Goal: Task Accomplishment & Management: Manage account settings

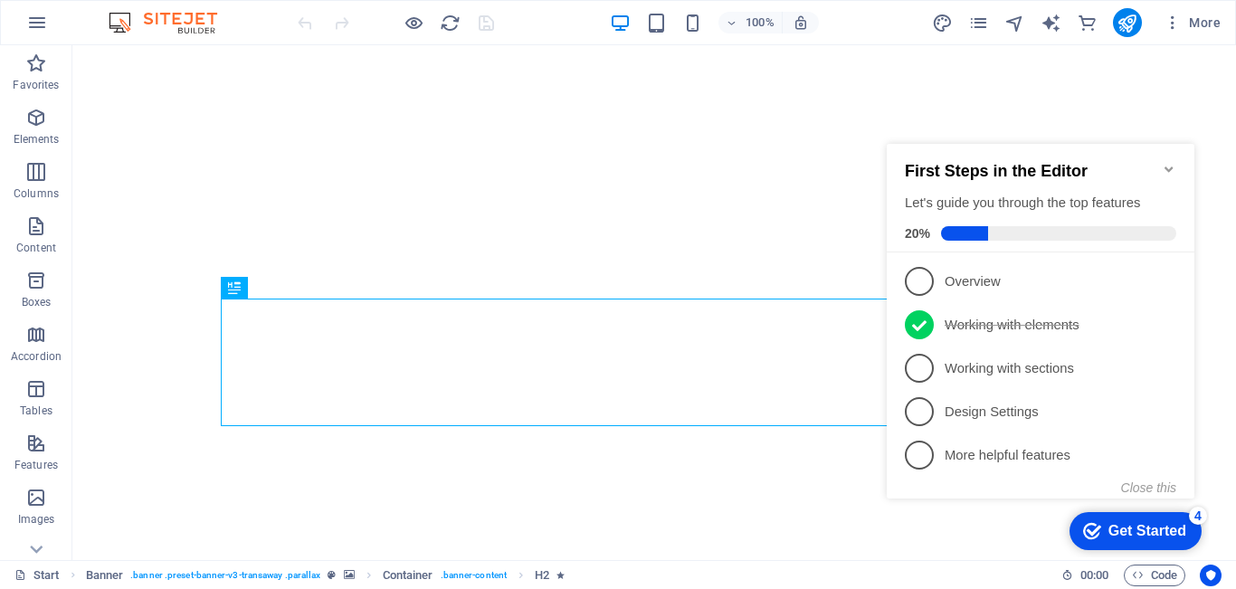
click at [1165, 162] on icon "Minimize checklist" at bounding box center [1169, 169] width 14 height 14
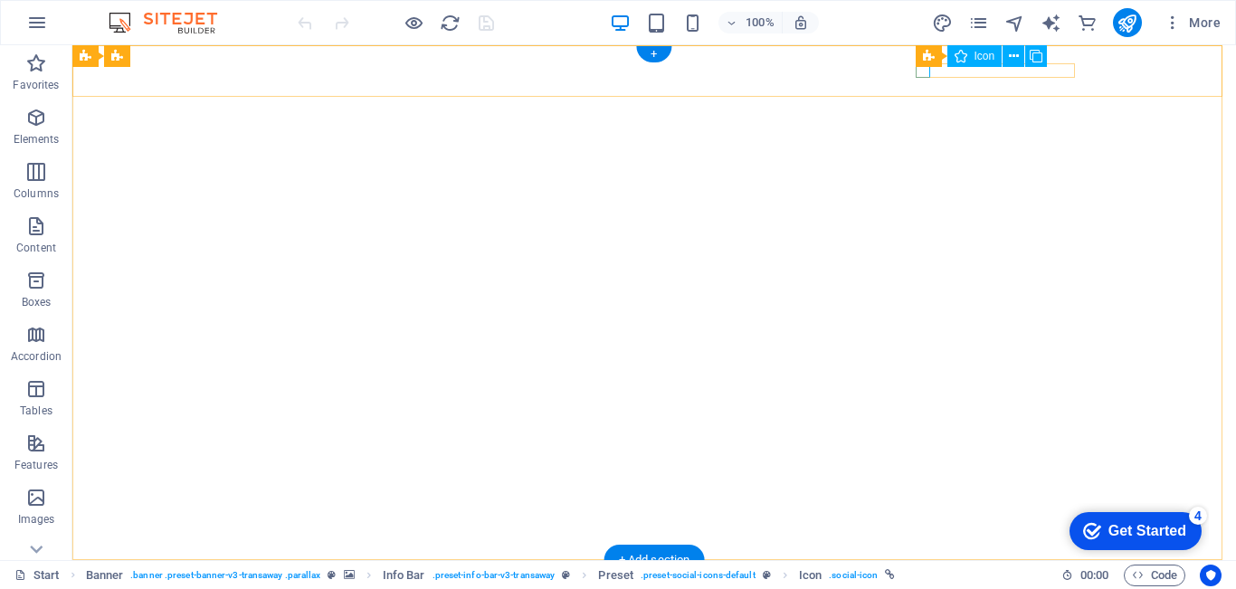
drag, startPoint x: 921, startPoint y: 71, endPoint x: 627, endPoint y: 66, distance: 294.2
select select "xMidYMid"
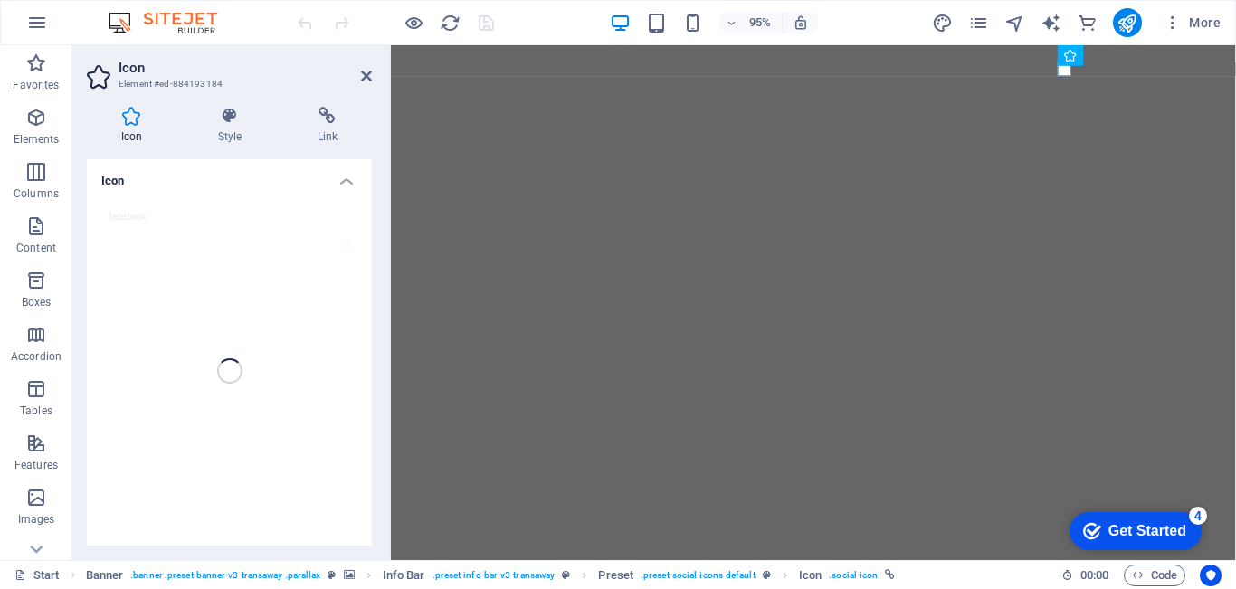
click at [333, 123] on icon at bounding box center [327, 116] width 89 height 18
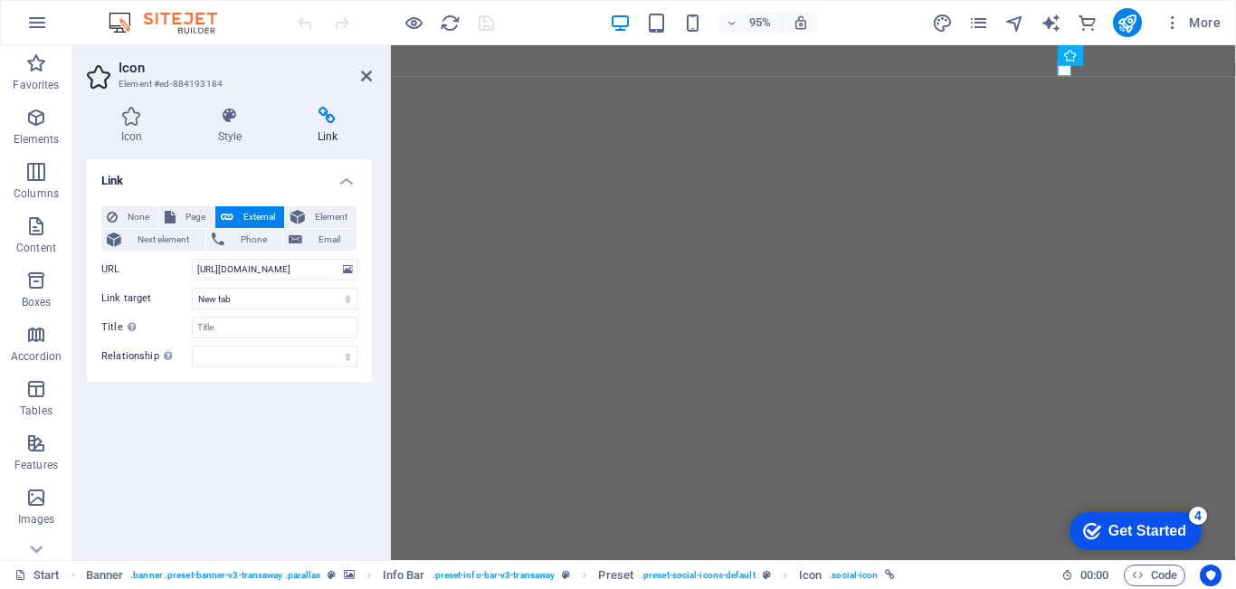
click at [364, 72] on icon at bounding box center [366, 76] width 11 height 14
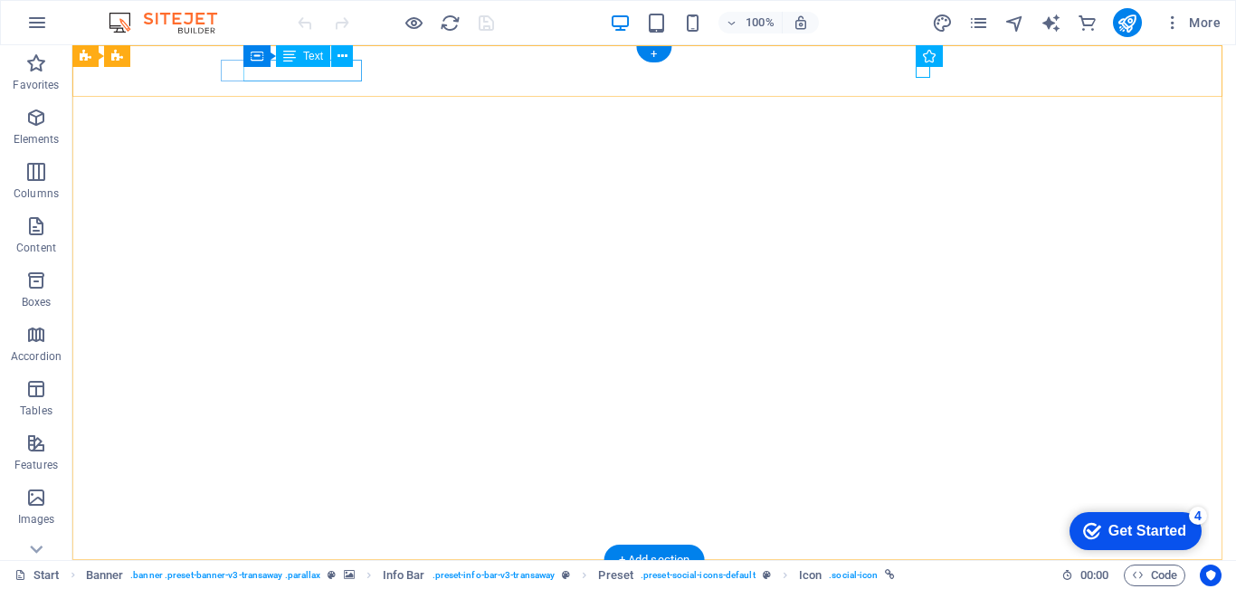
click at [338, 588] on div "[PHONE_NUMBER]" at bounding box center [647, 600] width 840 height 22
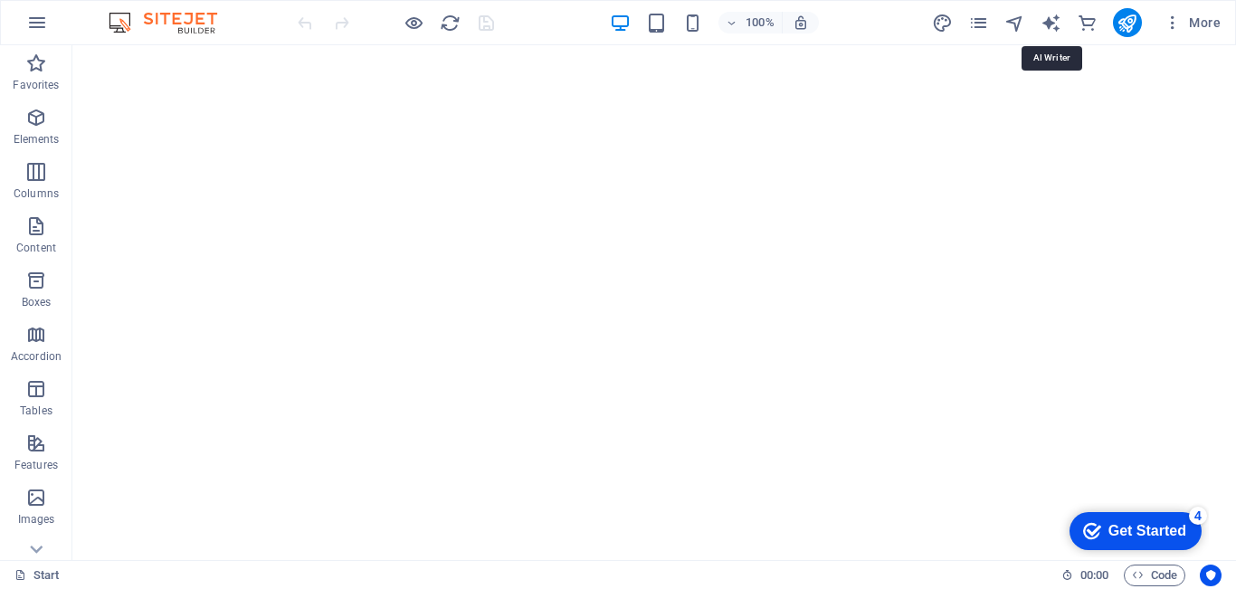
click at [1059, 25] on icon "text_generator" at bounding box center [1051, 23] width 21 height 21
select select "English"
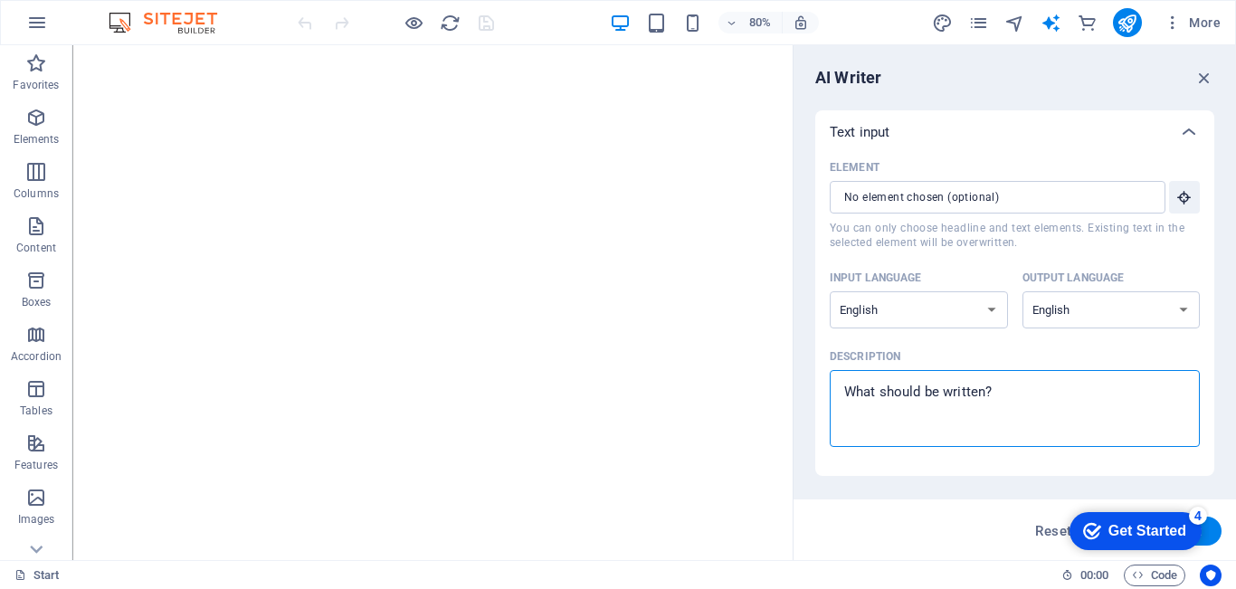
click at [953, 387] on textarea "Description x ​" at bounding box center [1015, 408] width 352 height 59
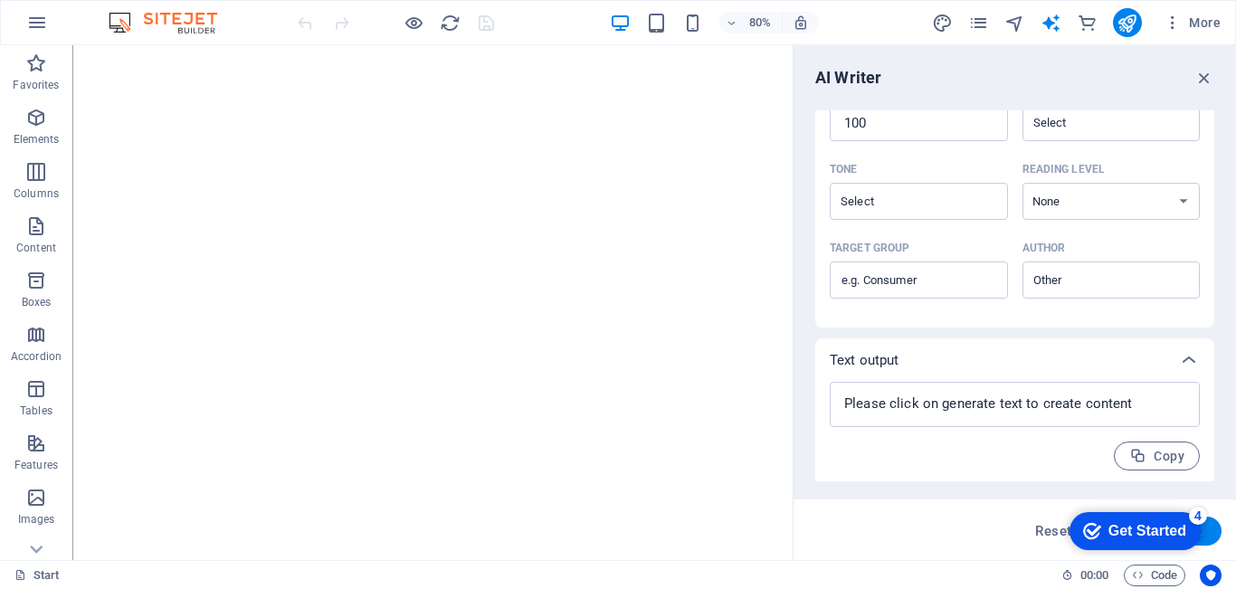
scroll to position [457, 0]
type textarea "x"
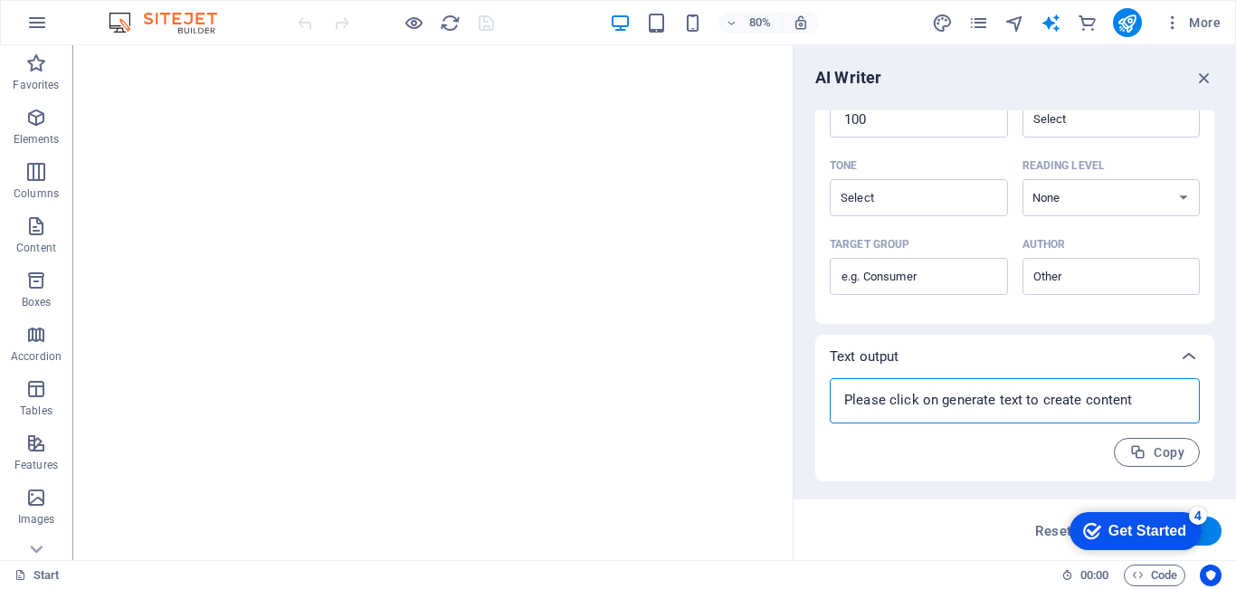
click at [998, 396] on textarea at bounding box center [1015, 400] width 352 height 27
type textarea "x"
click at [1165, 443] on button "Copy" at bounding box center [1157, 452] width 86 height 29
type textarea "x"
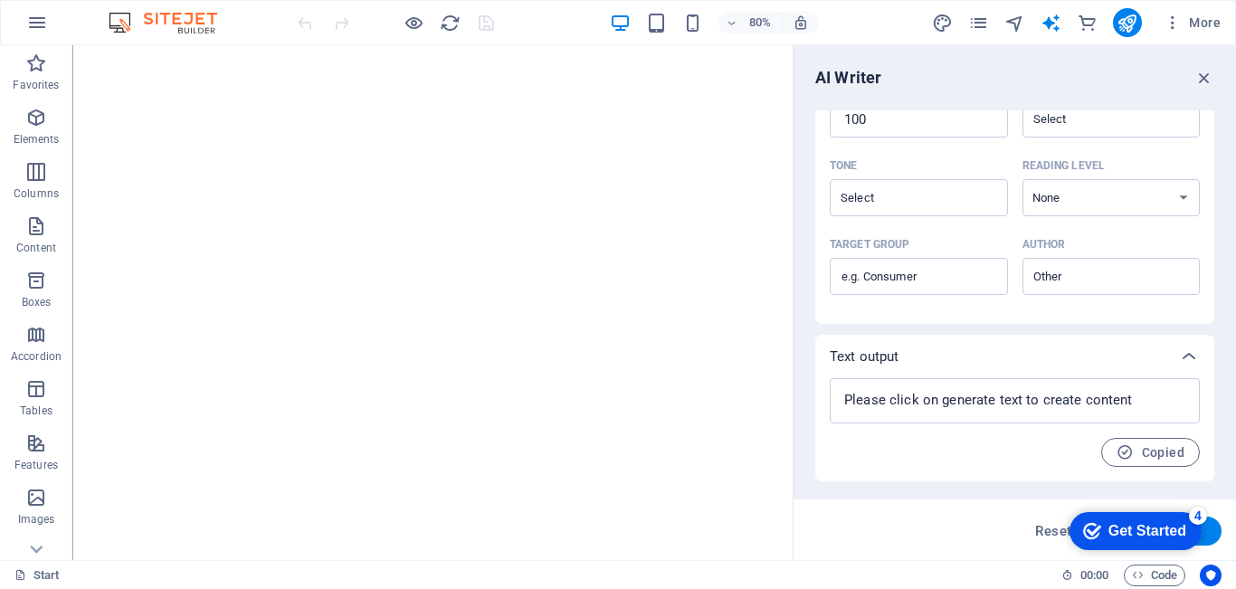
click at [1152, 439] on button "Copied" at bounding box center [1151, 452] width 99 height 29
click at [1118, 462] on button "Copied" at bounding box center [1151, 452] width 99 height 29
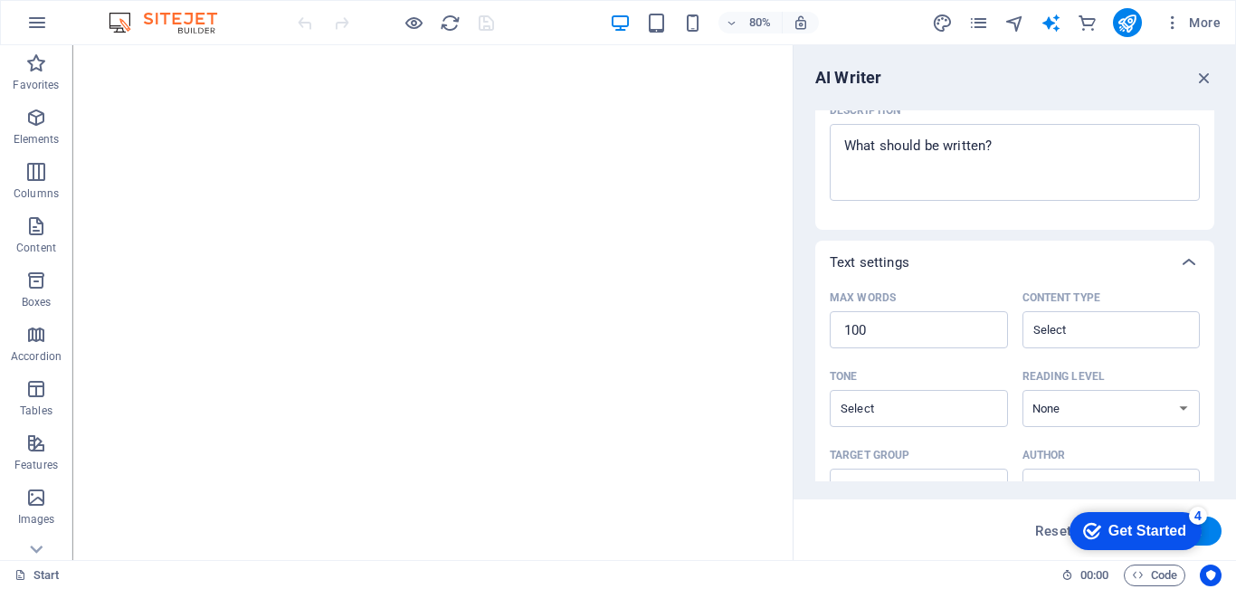
scroll to position [0, 0]
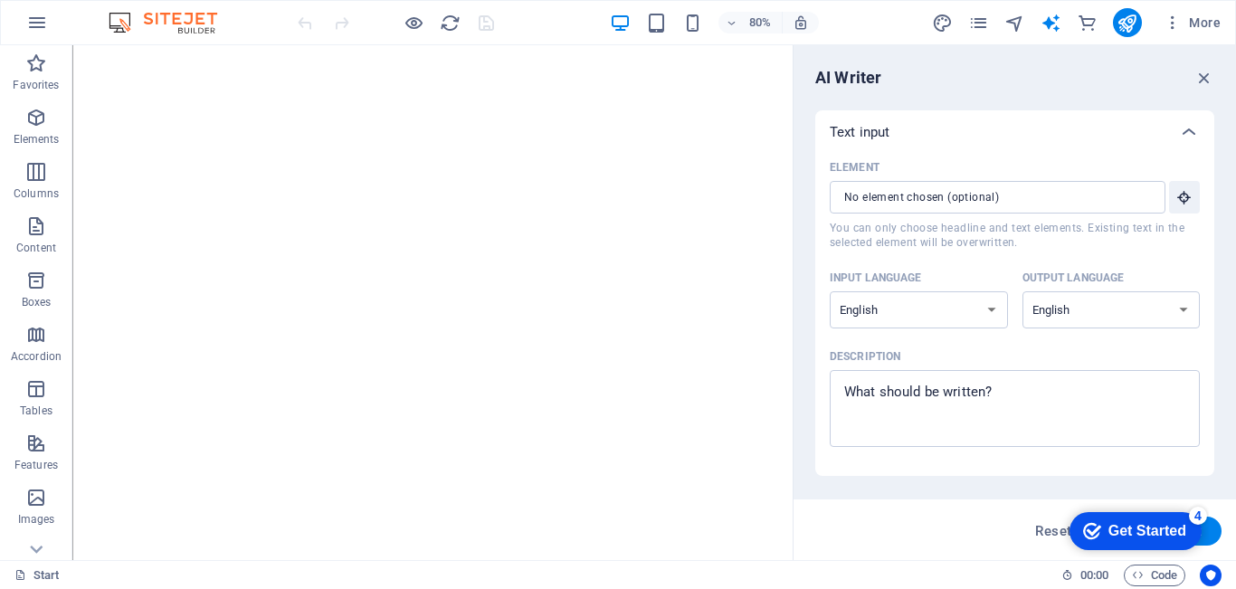
click at [929, 387] on textarea "Description x ​" at bounding box center [1015, 408] width 352 height 59
click at [936, 195] on input "Element ​ You can only choose headline and text elements. Existing text in the …" at bounding box center [991, 197] width 323 height 33
click at [953, 192] on input "Element ​ You can only choose headline and text elements. Existing text in the …" at bounding box center [991, 197] width 323 height 33
click at [959, 400] on textarea "Description x ​" at bounding box center [1015, 408] width 352 height 59
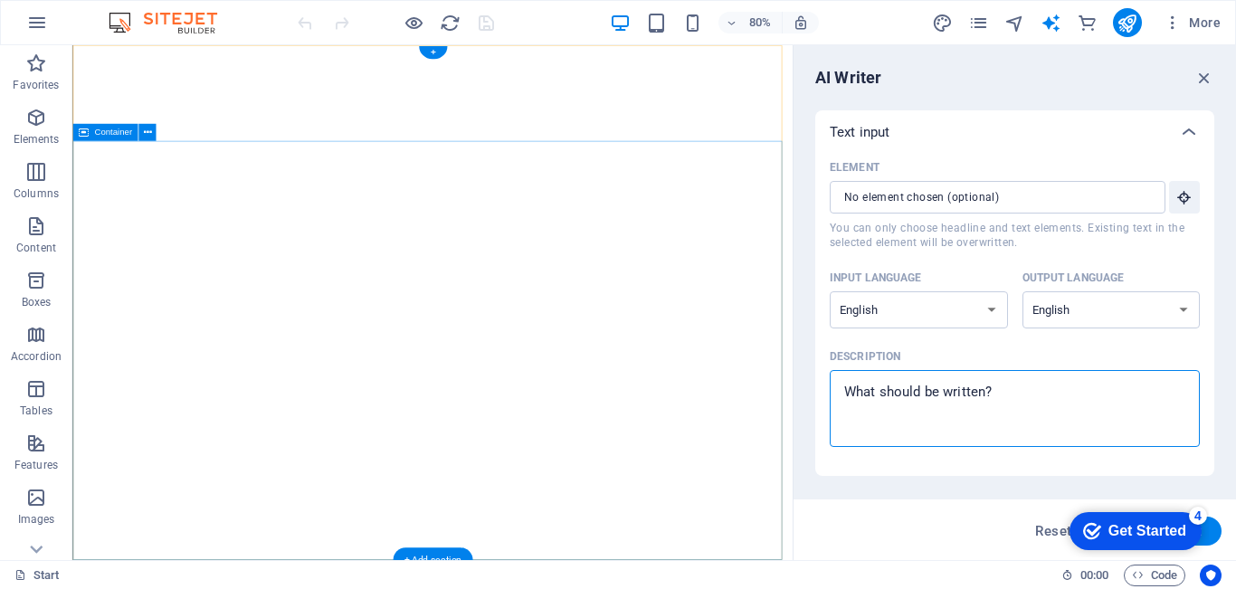
type textarea "x"
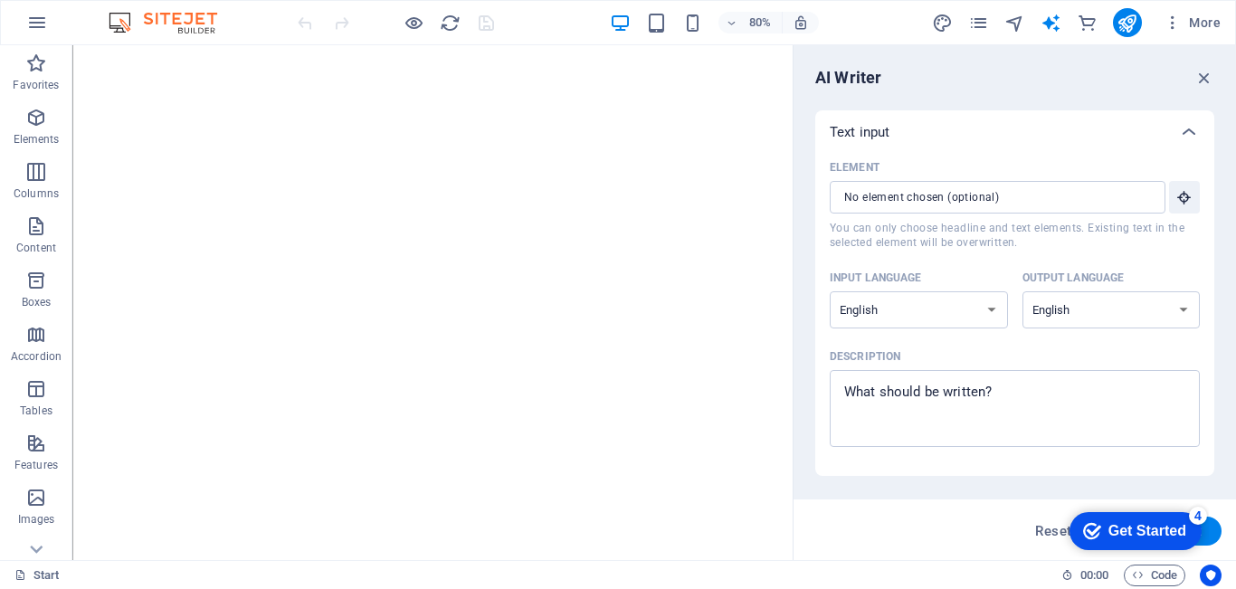
click at [1204, 72] on icon "button" at bounding box center [1205, 78] width 20 height 20
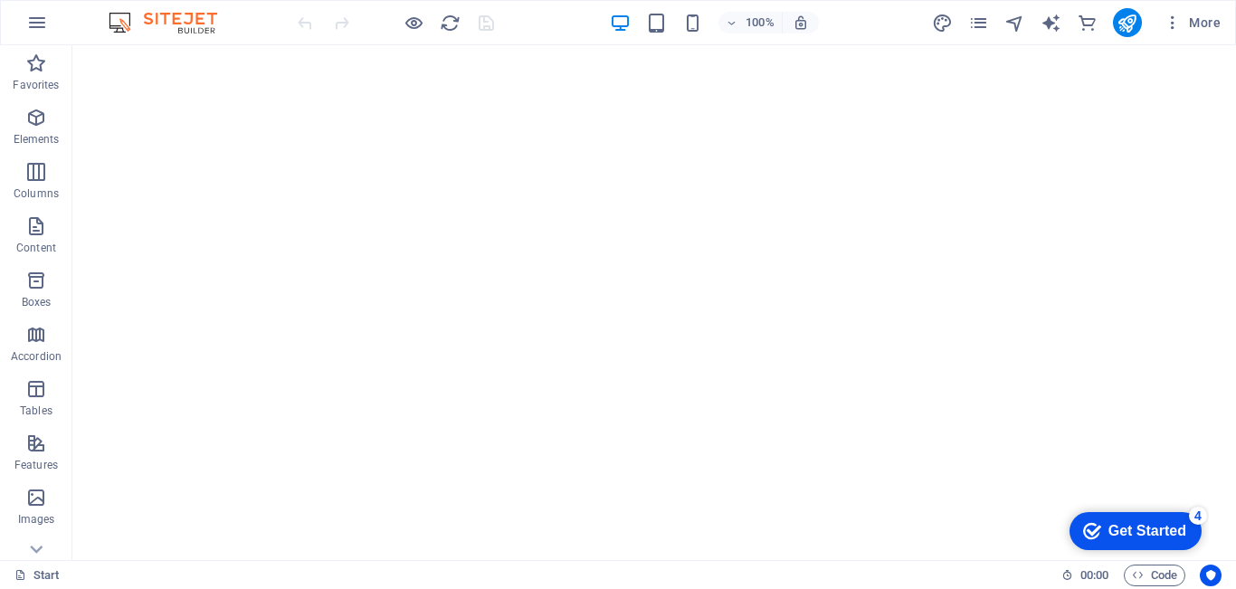
click at [1213, 23] on span "More" at bounding box center [1192, 23] width 57 height 18
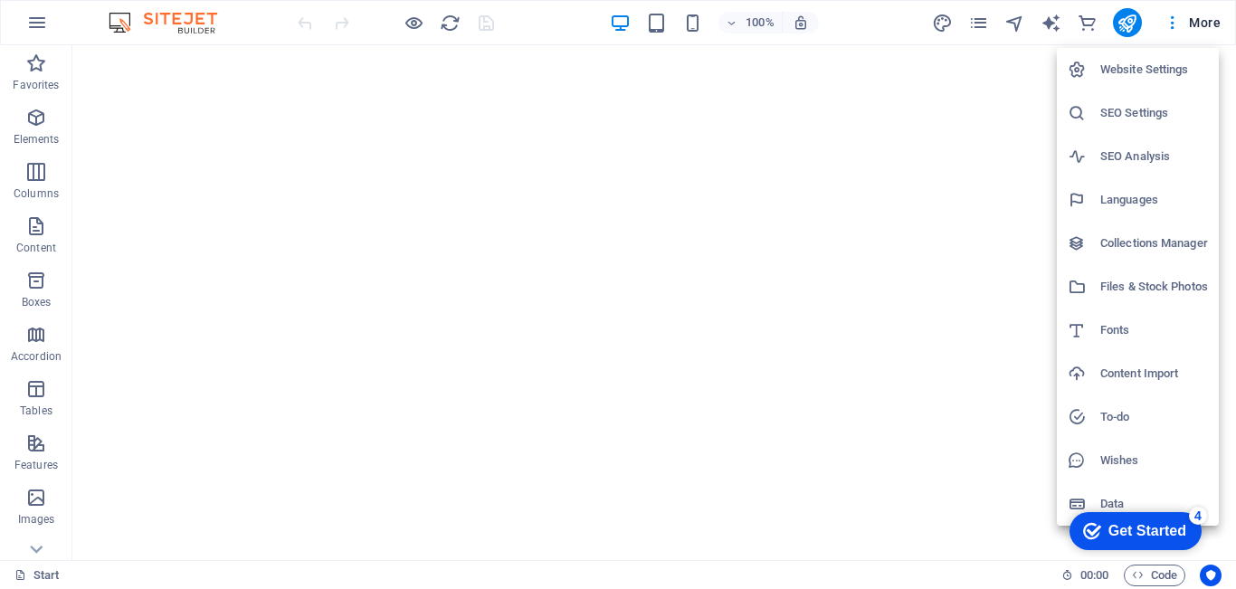
click at [1178, 21] on div at bounding box center [618, 294] width 1236 height 589
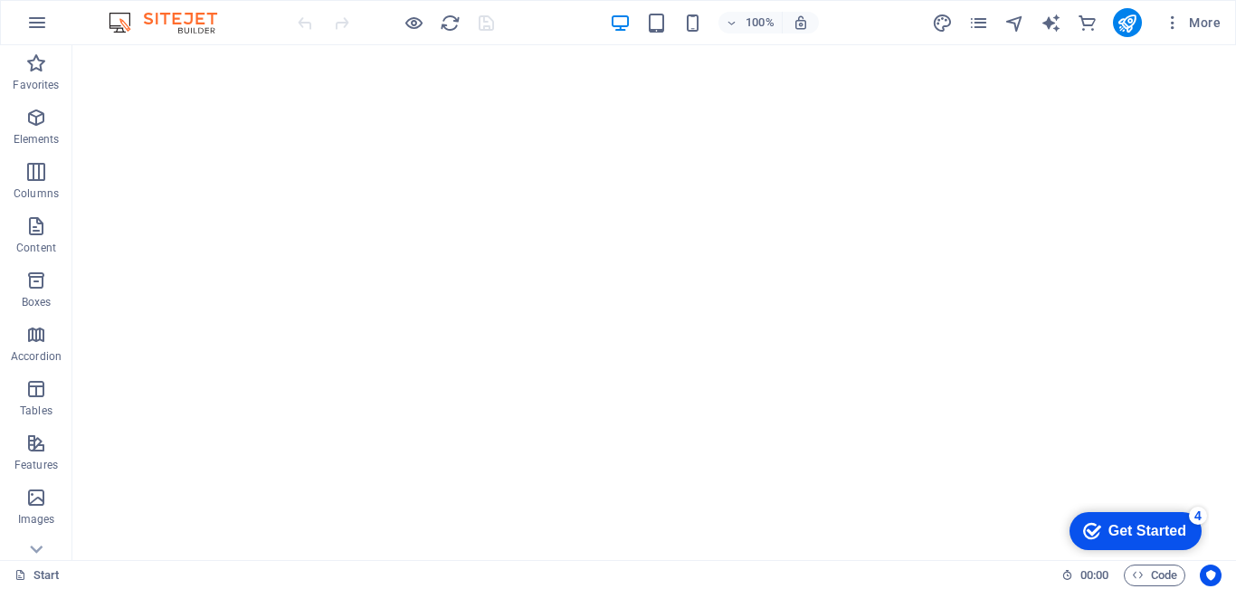
click at [1210, 20] on div "Website Settings SEO Settings SEO Analysis Languages Collections Manager Files …" at bounding box center [618, 300] width 1236 height 578
click at [1210, 20] on span "More" at bounding box center [1192, 23] width 57 height 18
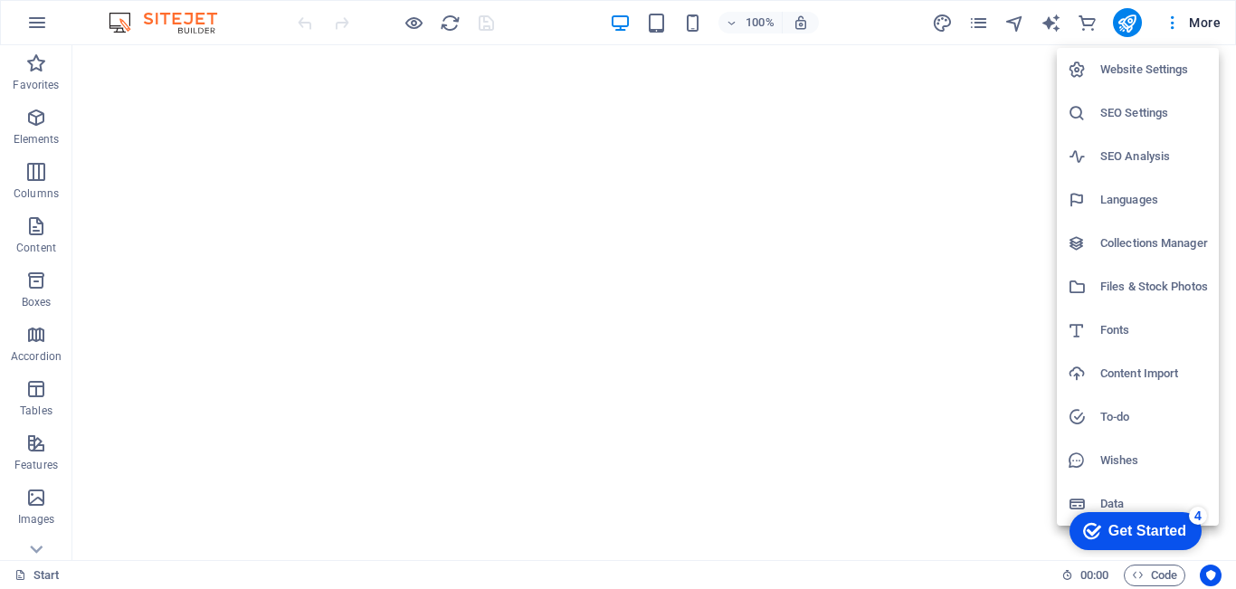
click at [1128, 70] on h6 "Website Settings" at bounding box center [1155, 70] width 108 height 22
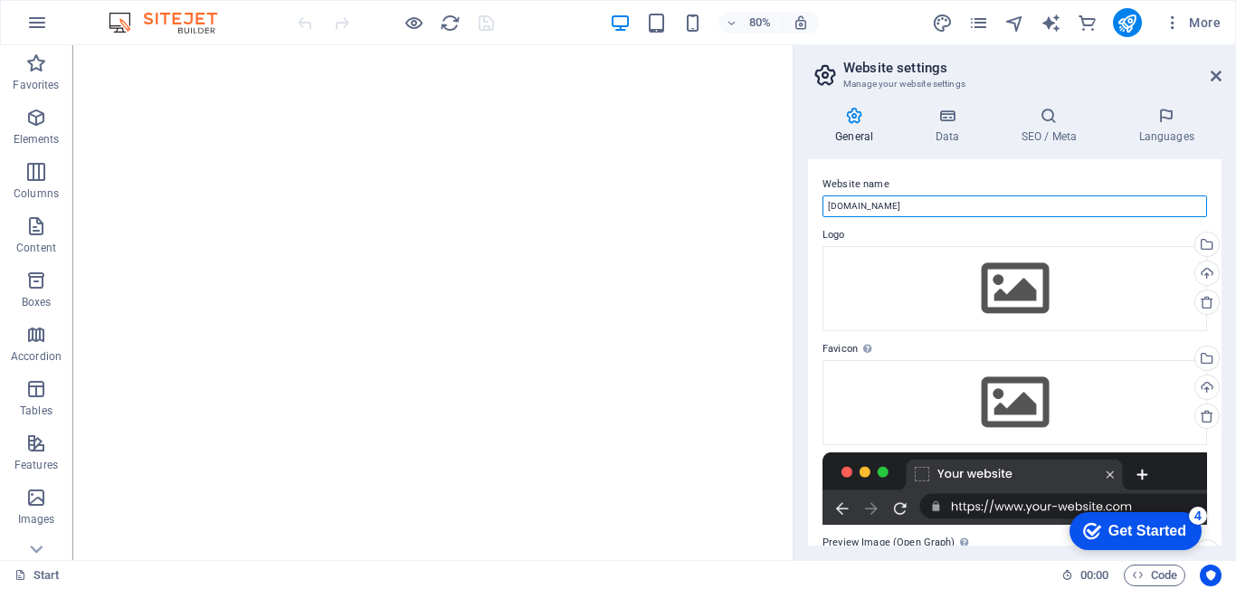
click at [1013, 204] on input "[DOMAIN_NAME]" at bounding box center [1015, 207] width 385 height 22
click at [966, 202] on input "[DOMAIN_NAME]" at bounding box center [1015, 207] width 385 height 22
click at [909, 214] on input "[DOMAIN_NAME]" at bounding box center [1015, 207] width 385 height 22
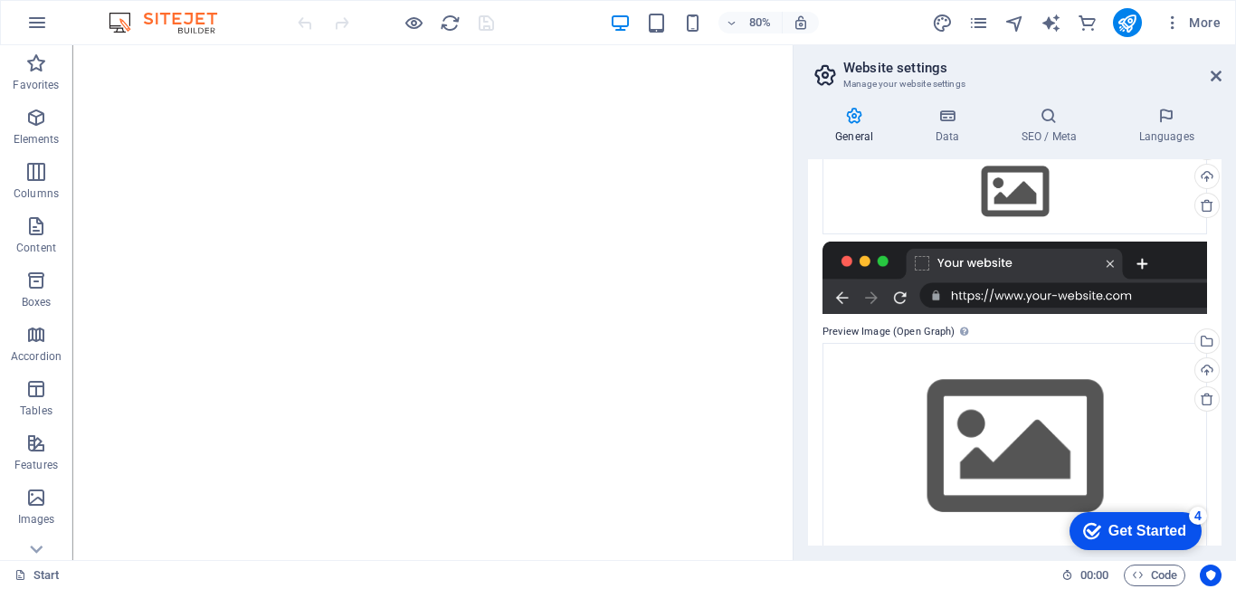
click at [1024, 292] on div at bounding box center [1015, 278] width 385 height 72
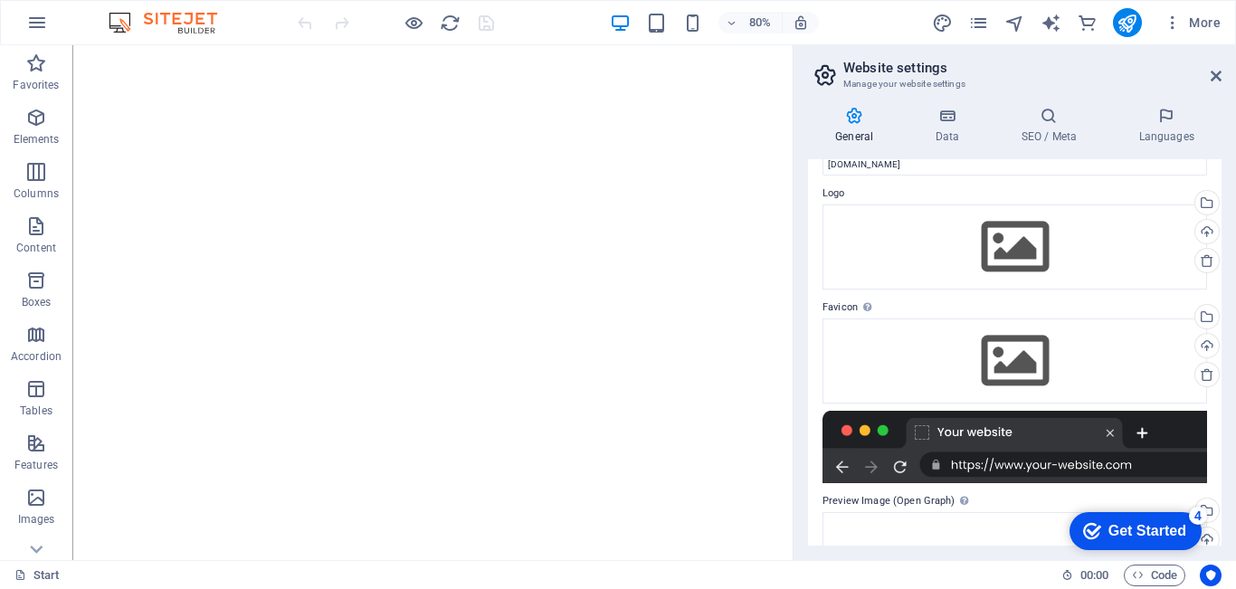
scroll to position [0, 0]
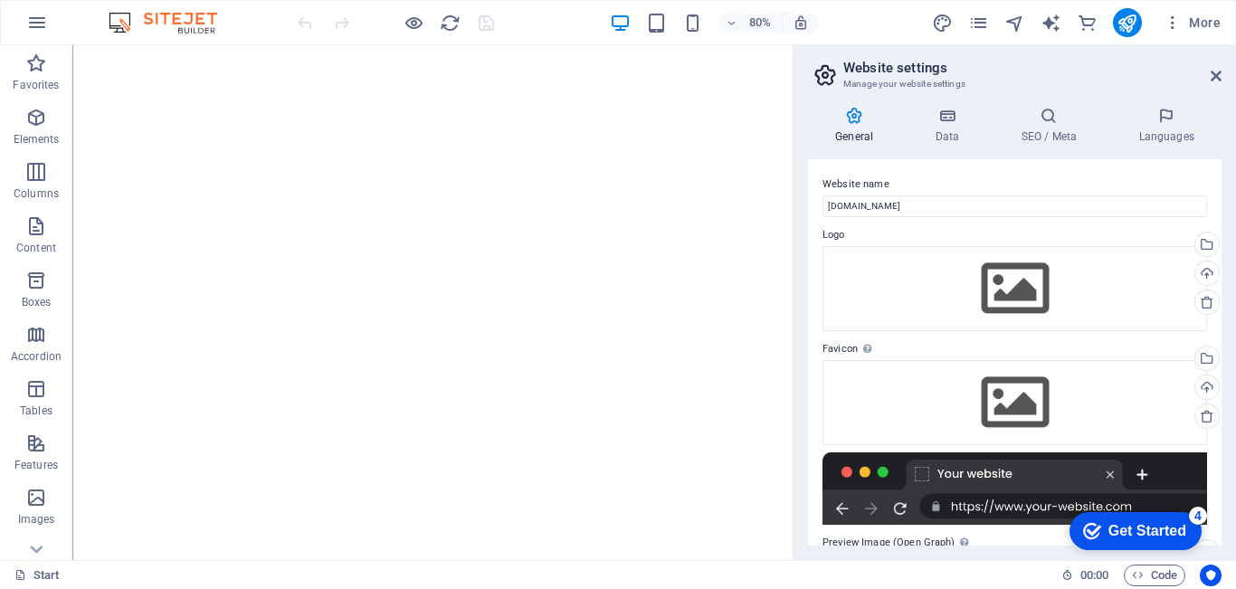
click at [948, 129] on h4 "Data" at bounding box center [951, 126] width 86 height 38
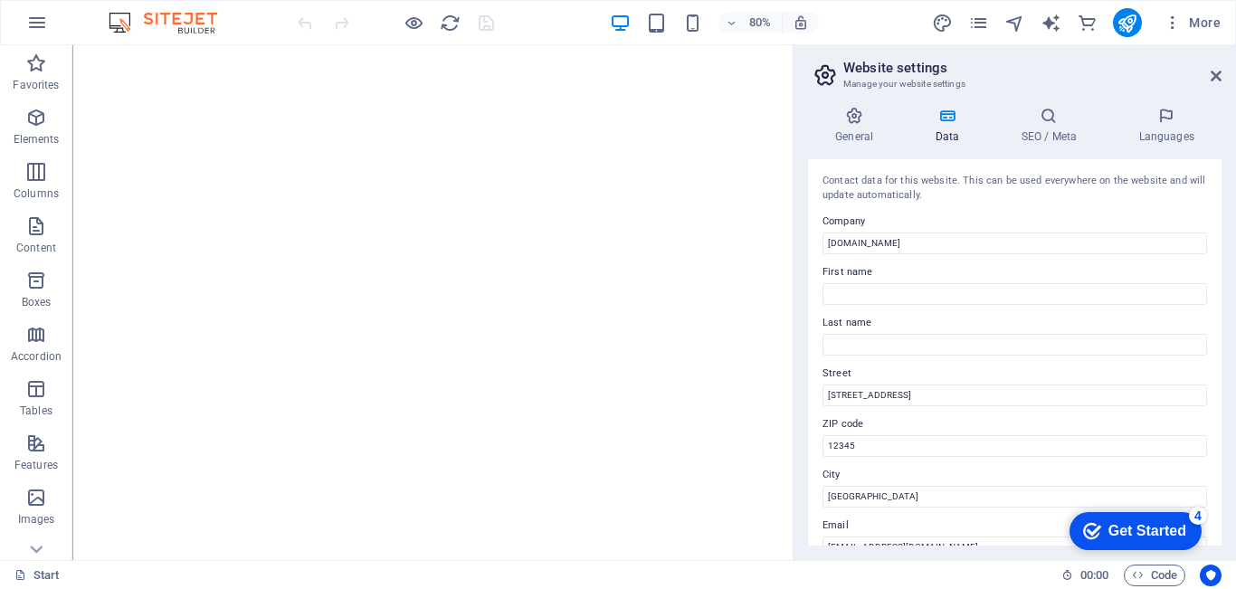
click at [1037, 141] on h4 "SEO / Meta" at bounding box center [1053, 126] width 118 height 38
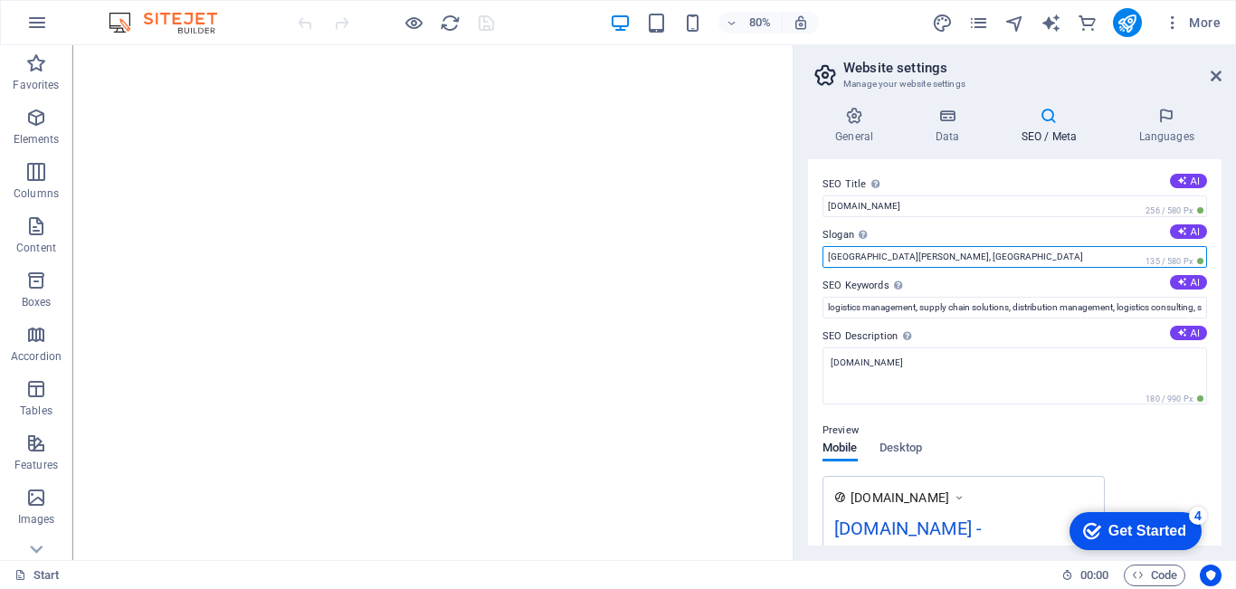
click at [949, 258] on input "[GEOGRAPHIC_DATA][PERSON_NAME], [GEOGRAPHIC_DATA]" at bounding box center [1015, 257] width 385 height 22
drag, startPoint x: 949, startPoint y: 258, endPoint x: 817, endPoint y: 264, distance: 132.3
click at [817, 264] on div "SEO Title The title of your website - make it something that stands out in sear…" at bounding box center [1015, 352] width 414 height 386
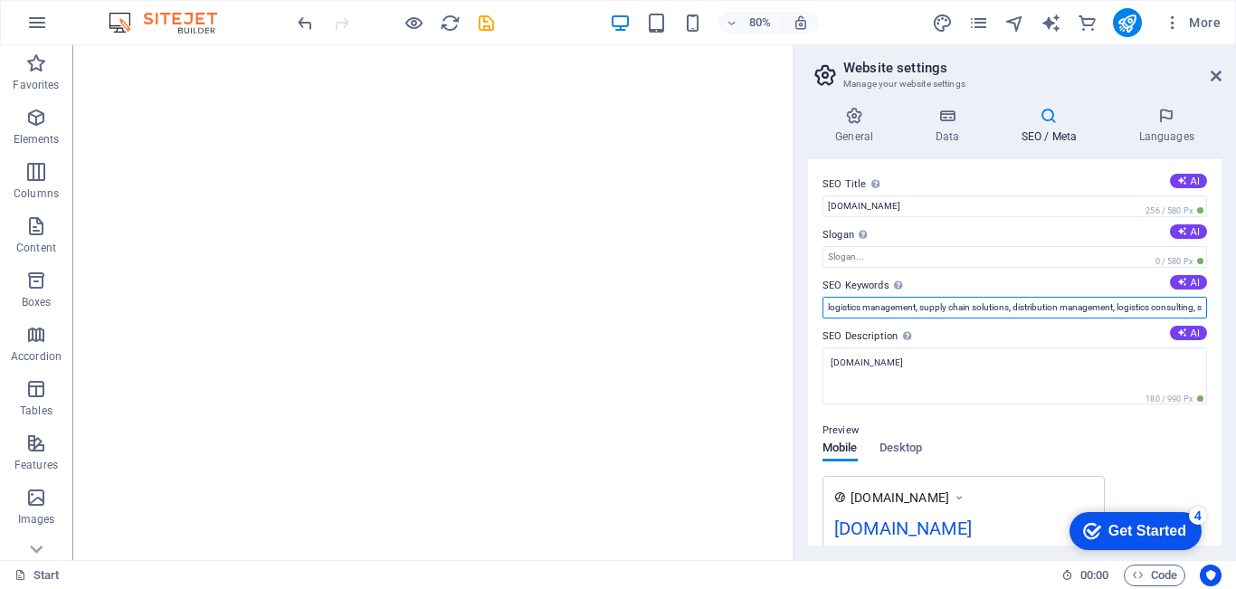
click at [986, 302] on input "logistics management, supply chain solutions, distribution management, logistic…" at bounding box center [1015, 308] width 385 height 22
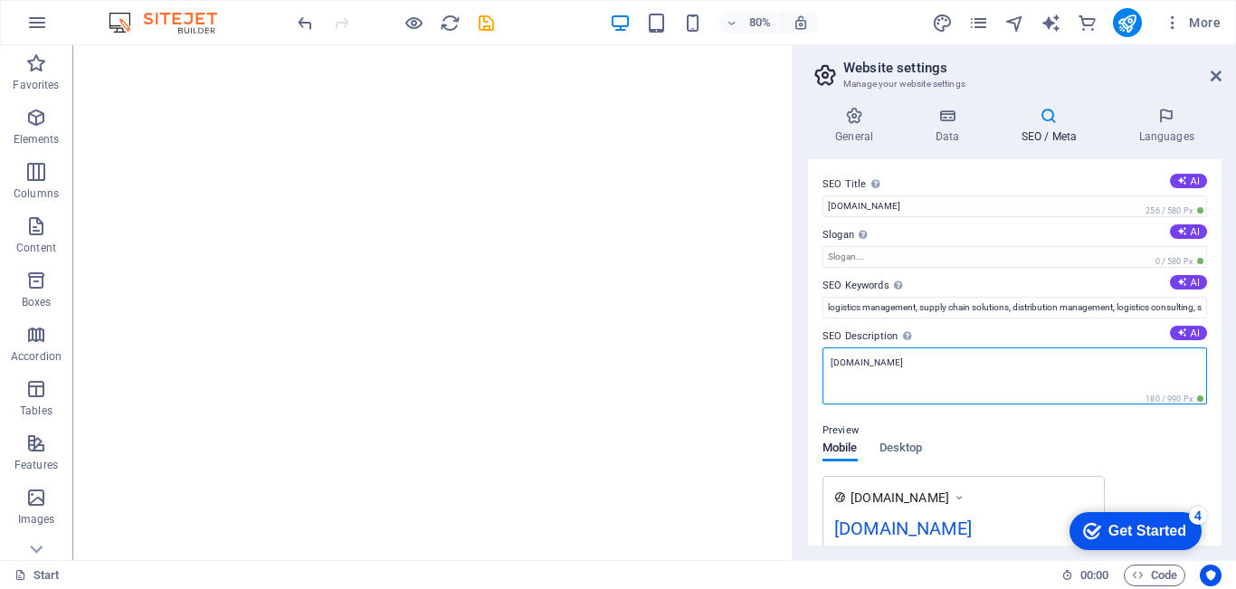
click at [987, 373] on textarea "[DOMAIN_NAME]" at bounding box center [1015, 376] width 385 height 57
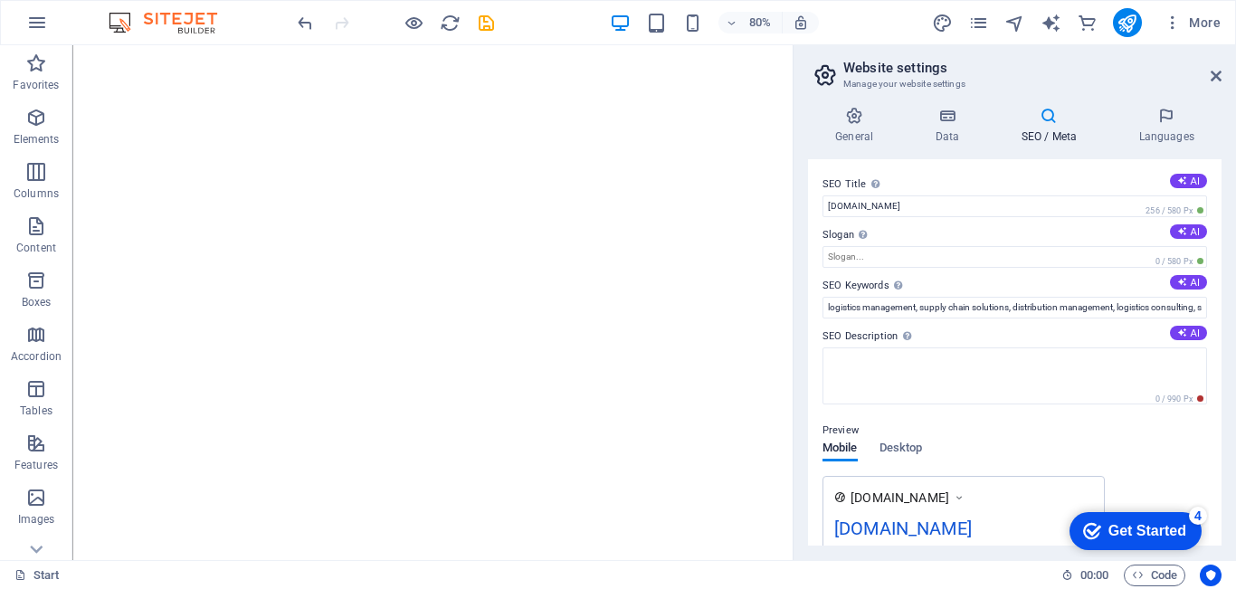
drag, startPoint x: 823, startPoint y: 335, endPoint x: 857, endPoint y: 334, distance: 34.4
click at [857, 334] on label "SEO Description Describe the contents of your website - this is crucial for sea…" at bounding box center [1015, 337] width 385 height 22
click at [857, 348] on textarea "SEO Description Describe the contents of your website - this is crucial for sea…" at bounding box center [1015, 376] width 385 height 57
drag, startPoint x: 821, startPoint y: 335, endPoint x: 920, endPoint y: 339, distance: 99.7
click at [892, 339] on div "SEO Title The title of your website - make it something that stands out in sear…" at bounding box center [1015, 352] width 414 height 386
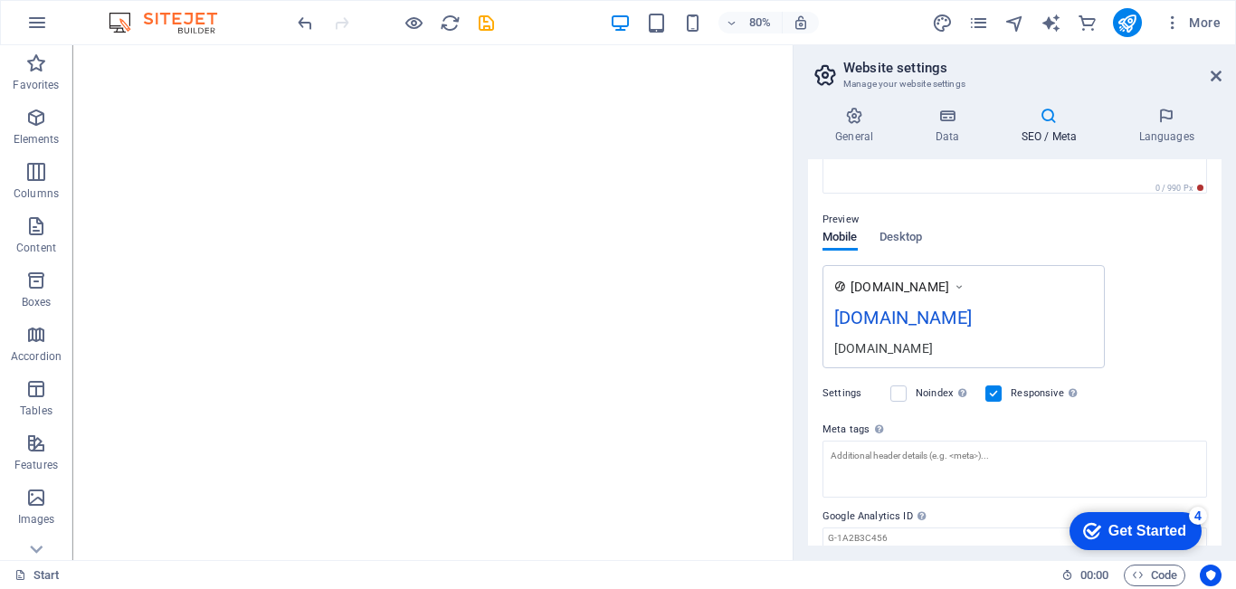
scroll to position [280, 0]
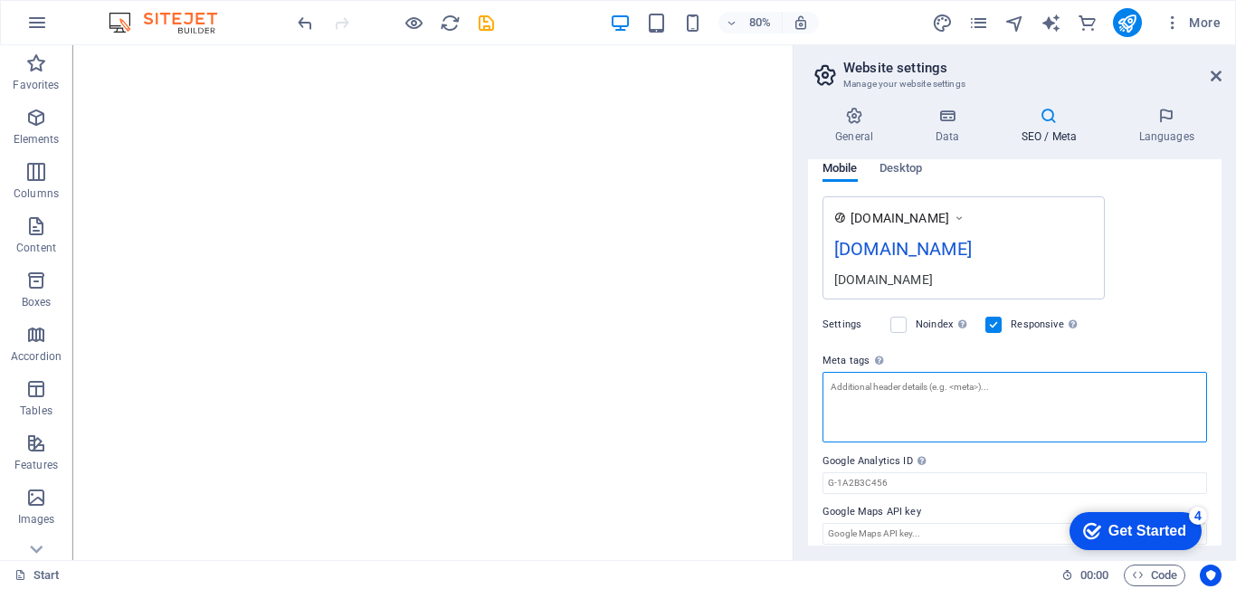
click at [945, 390] on textarea "Meta tags Enter HTML code here that will be placed inside the tags of your webs…" at bounding box center [1015, 407] width 385 height 71
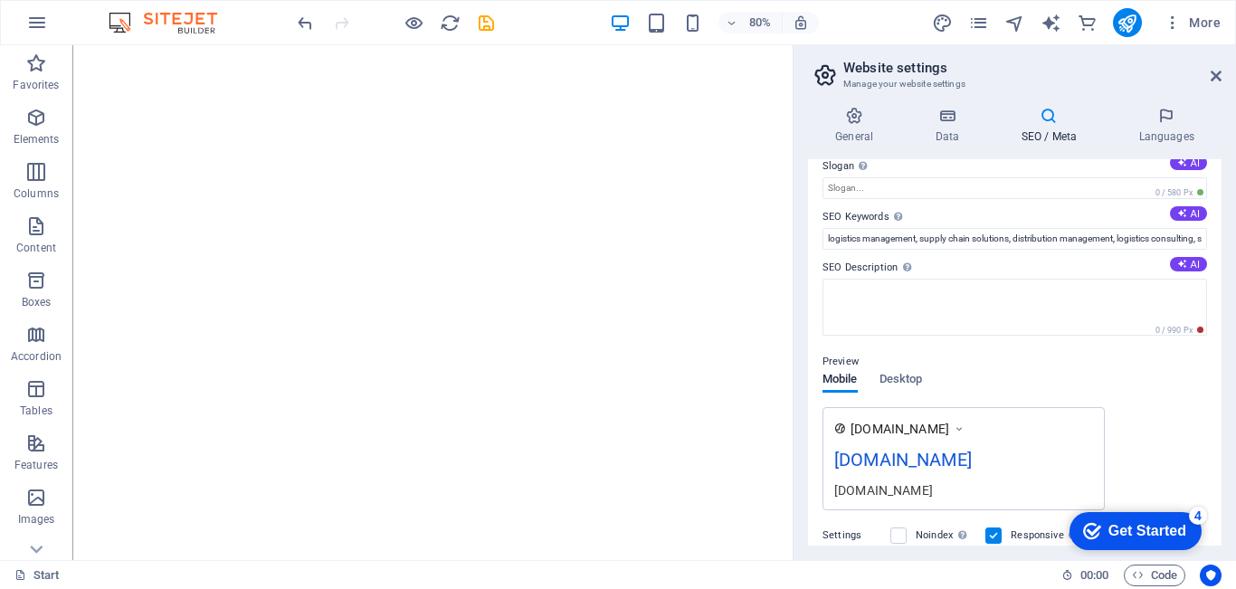
scroll to position [0, 0]
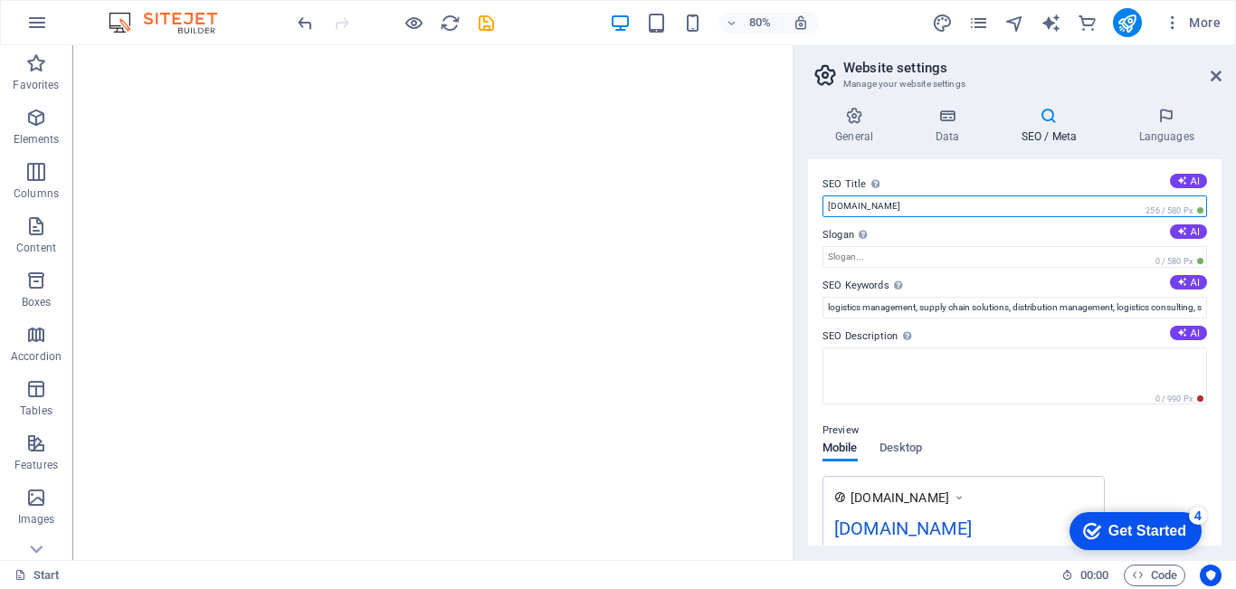
click at [1024, 210] on input "[DOMAIN_NAME]" at bounding box center [1015, 207] width 385 height 22
click at [1079, 208] on input "[DOMAIN_NAME]" at bounding box center [1015, 207] width 385 height 22
click at [1020, 206] on input "[DOMAIN_NAME]" at bounding box center [1015, 207] width 385 height 22
type input "[DOMAIN_NAME][URL]"
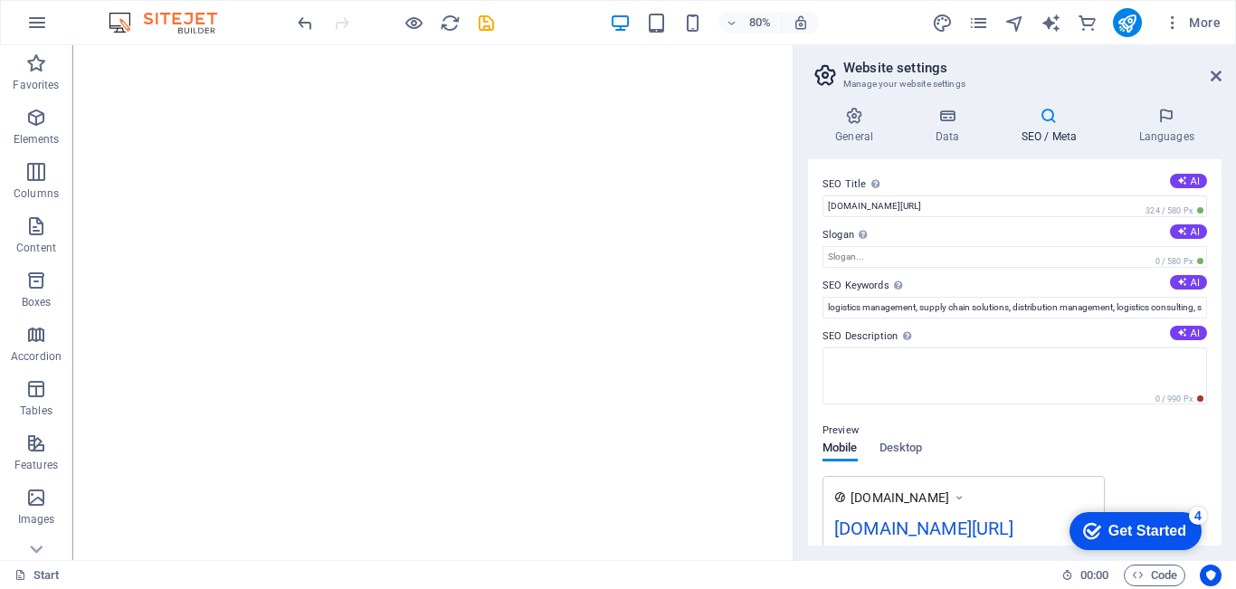
click at [1074, 171] on div "SEO Title The title of your website - make it something that stands out in sear…" at bounding box center [1015, 352] width 414 height 386
click at [1173, 132] on h4 "Languages" at bounding box center [1166, 126] width 110 height 38
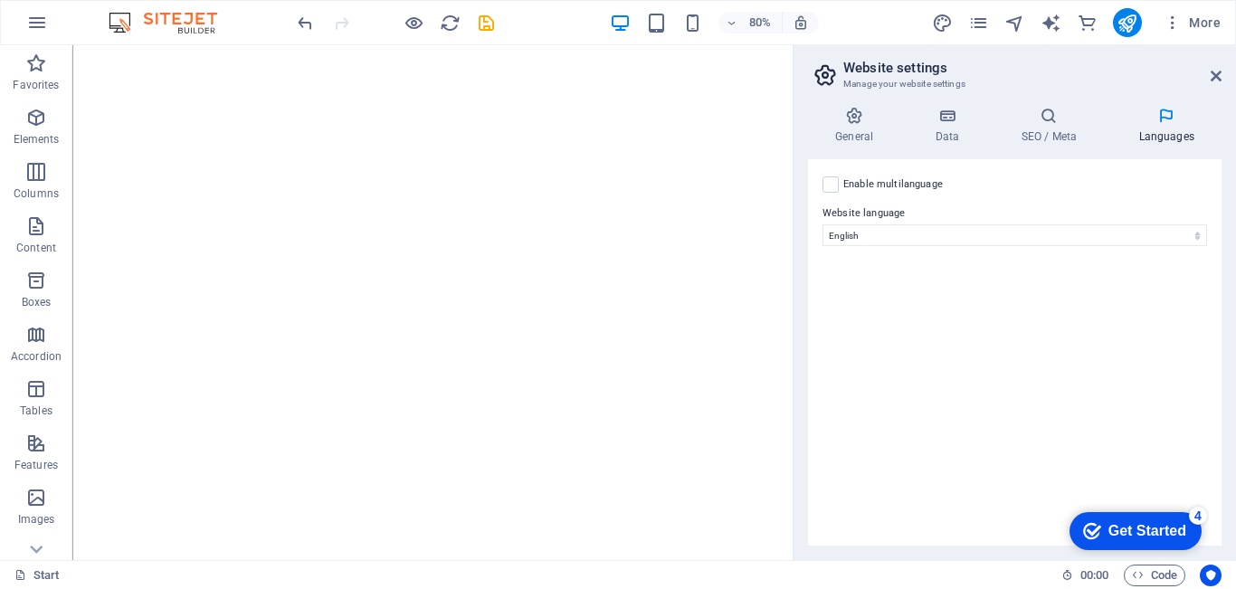
click at [824, 192] on label at bounding box center [831, 184] width 16 height 16
click at [0, 0] on input "Enable multilanguage To disable multilanguage delete all languages until only o…" at bounding box center [0, 0] width 0 height 0
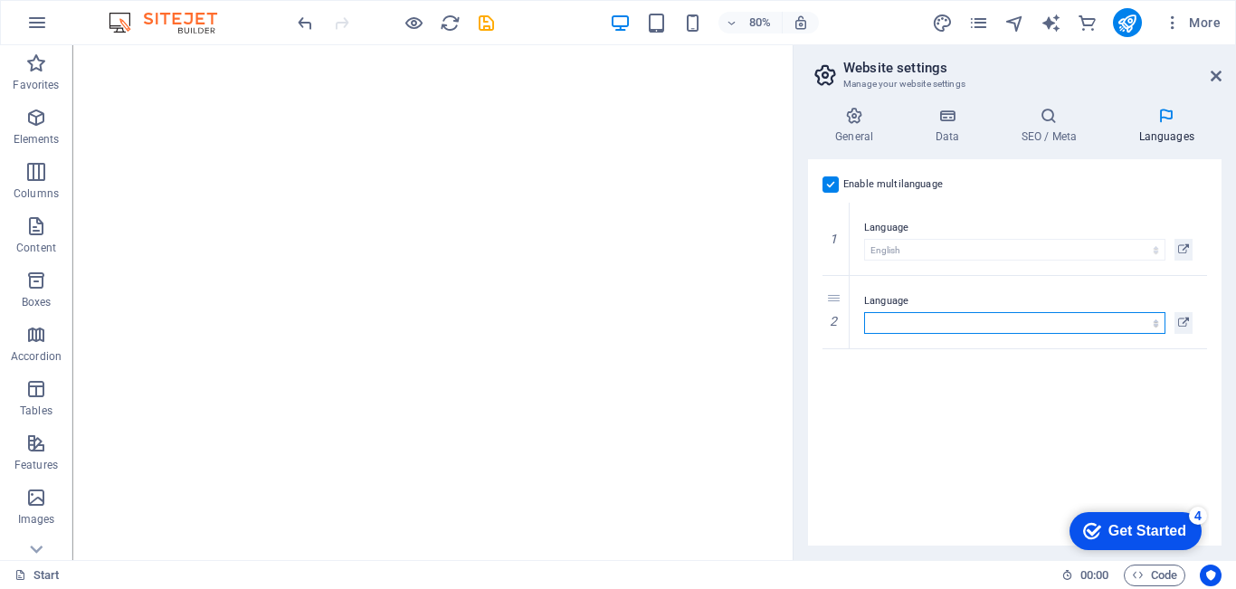
click at [938, 323] on select "Abkhazian Afar Afrikaans Akan Albanian Amharic Arabic Aragonese Armenian Assame…" at bounding box center [1014, 323] width 301 height 22
click at [981, 397] on div "Enable multilanguage To disable multilanguage delete all languages until only o…" at bounding box center [1015, 352] width 414 height 386
click at [836, 185] on label at bounding box center [831, 184] width 16 height 16
click at [0, 0] on input "Enable multilanguage To disable multilanguage delete all languages until only o…" at bounding box center [0, 0] width 0 height 0
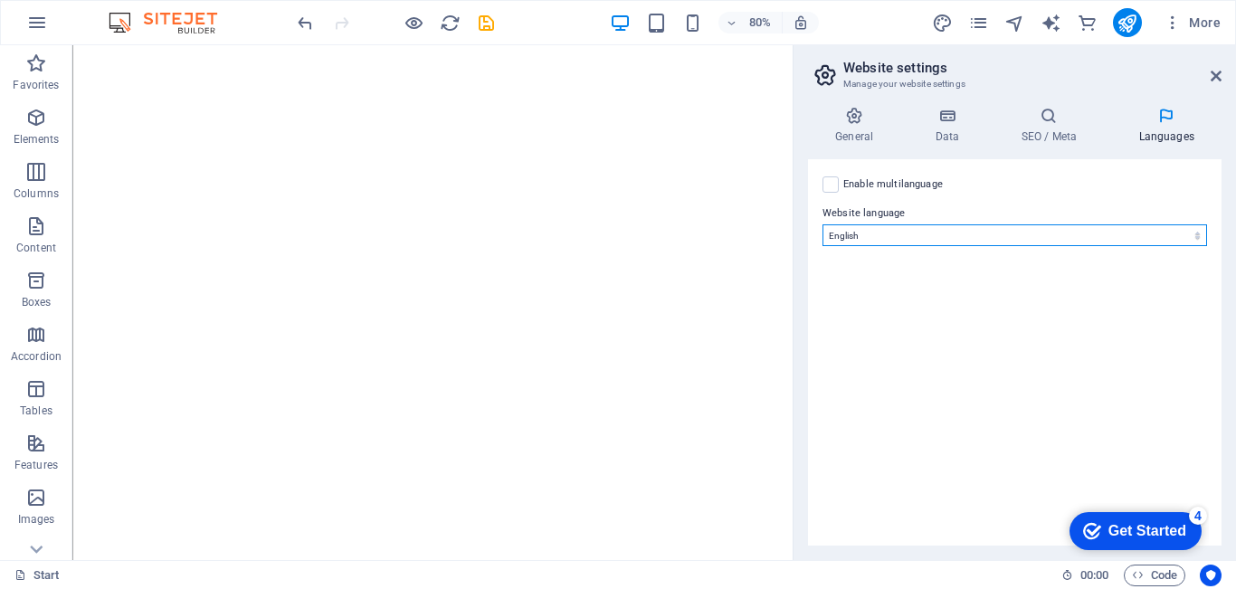
click at [891, 231] on select "Abkhazian Afar Afrikaans Akan Albanian Amharic Arabic Aragonese Armenian Assame…" at bounding box center [1015, 235] width 385 height 22
click at [1032, 214] on label "Website language" at bounding box center [1015, 214] width 385 height 22
click at [1032, 224] on select "Abkhazian Afar Afrikaans Akan Albanian Amharic Arabic Aragonese Armenian Assame…" at bounding box center [1015, 235] width 385 height 22
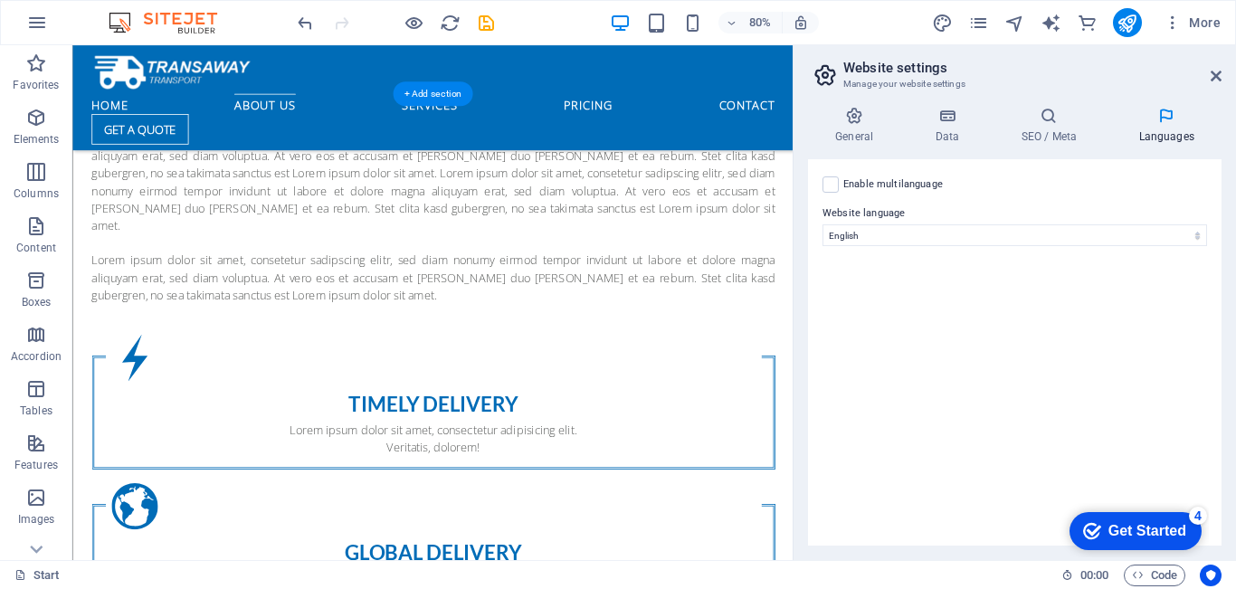
scroll to position [844, 0]
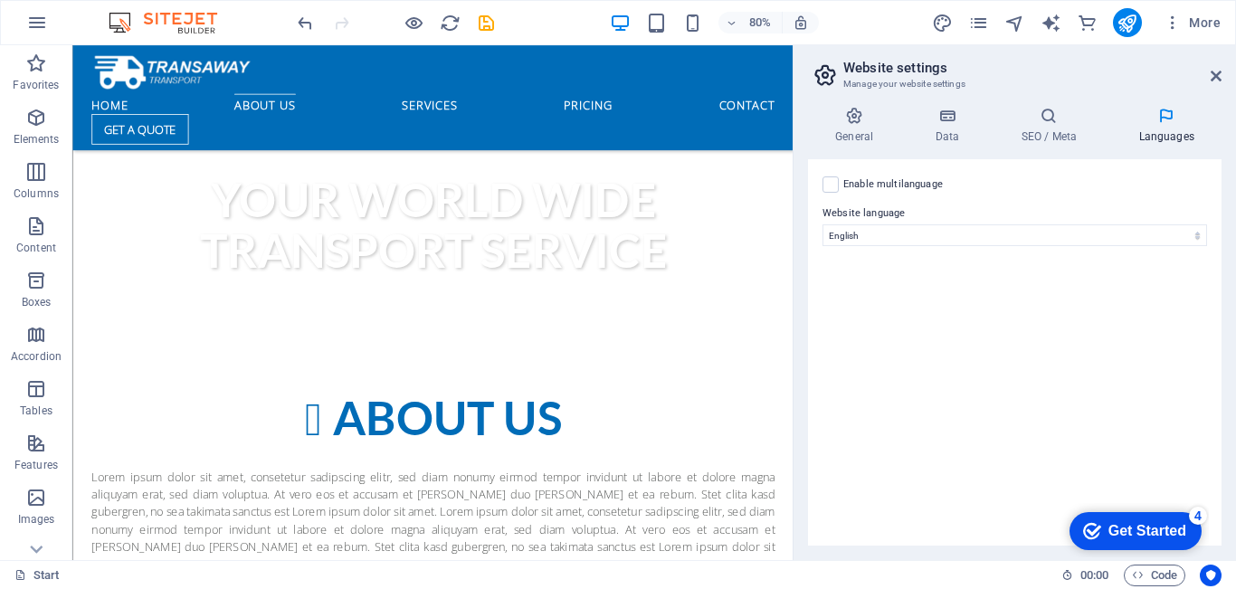
click at [836, 182] on label at bounding box center [831, 184] width 16 height 16
click at [0, 0] on input "Enable multilanguage To disable multilanguage delete all languages until only o…" at bounding box center [0, 0] width 0 height 0
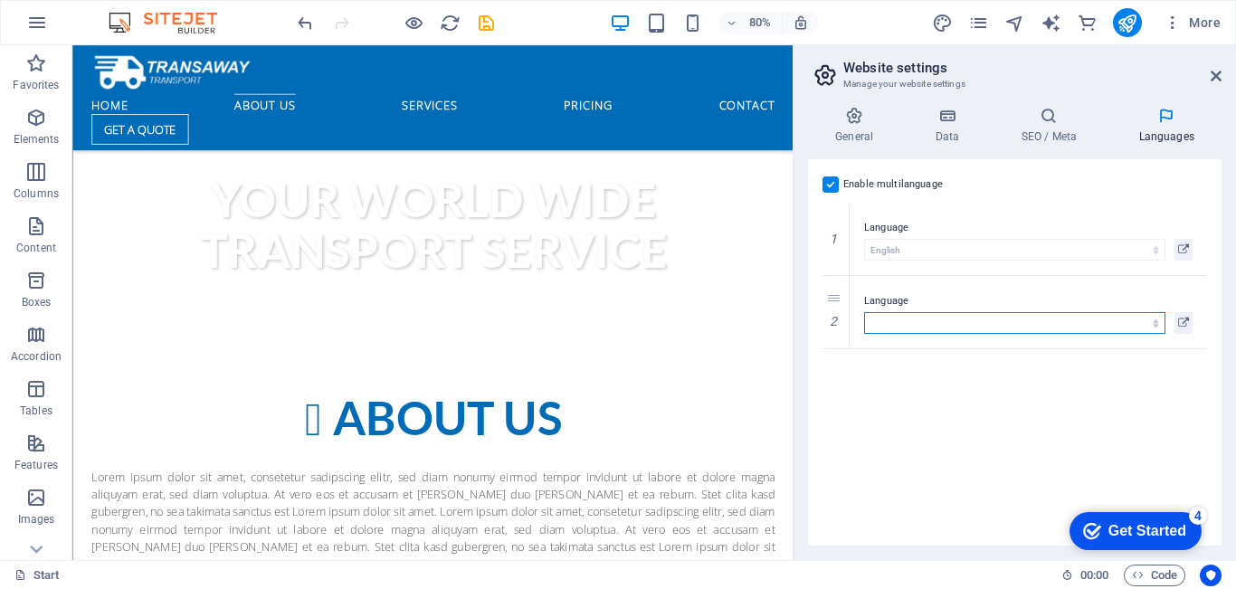
click at [966, 329] on select "Abkhazian Afar Afrikaans Akan Albanian Amharic Arabic Aragonese Armenian Assame…" at bounding box center [1014, 323] width 301 height 22
select select "70"
click at [864, 312] on select "Abkhazian Afar Afrikaans Akan Albanian Amharic Arabic Aragonese Armenian Assame…" at bounding box center [1014, 323] width 301 height 22
click at [905, 424] on div "Enable multilanguage To disable multilanguage delete all languages until only o…" at bounding box center [1015, 352] width 414 height 386
click at [0, 0] on icon at bounding box center [0, 0] width 0 height 0
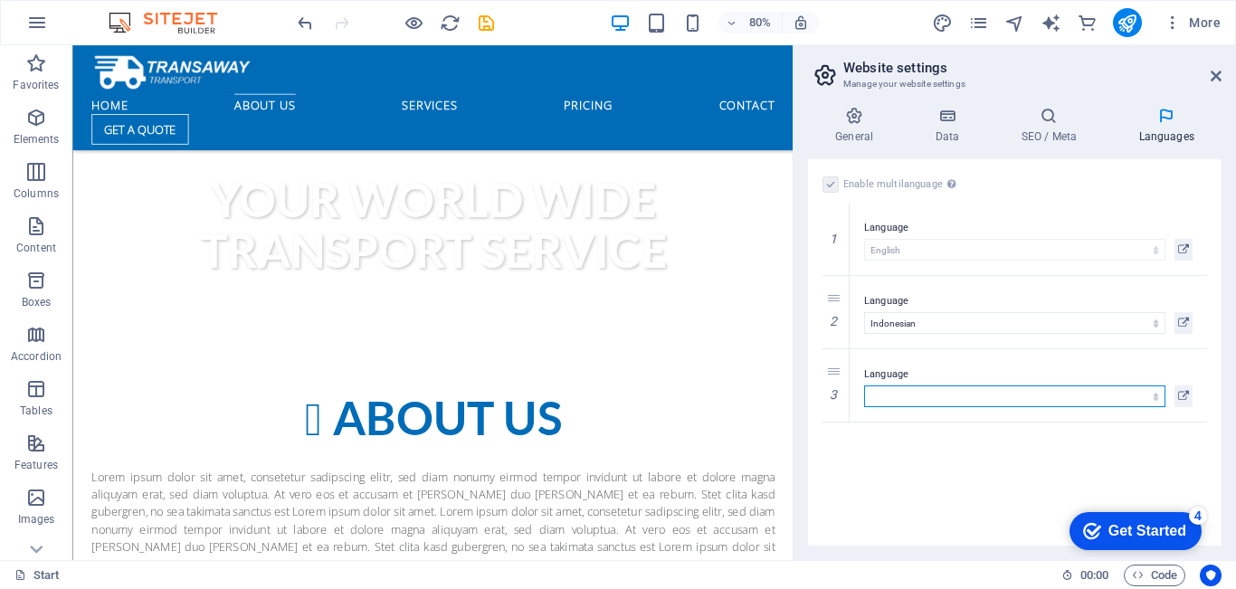
click at [922, 402] on select "Abkhazian Afar Afrikaans Akan Albanian Amharic Arabic Aragonese Armenian Assame…" at bounding box center [1014, 397] width 301 height 22
select select "76"
click at [864, 386] on select "Abkhazian Afar Afrikaans Akan Albanian Amharic Arabic Aragonese Armenian Assame…" at bounding box center [1014, 397] width 301 height 22
click at [0, 0] on icon at bounding box center [0, 0] width 0 height 0
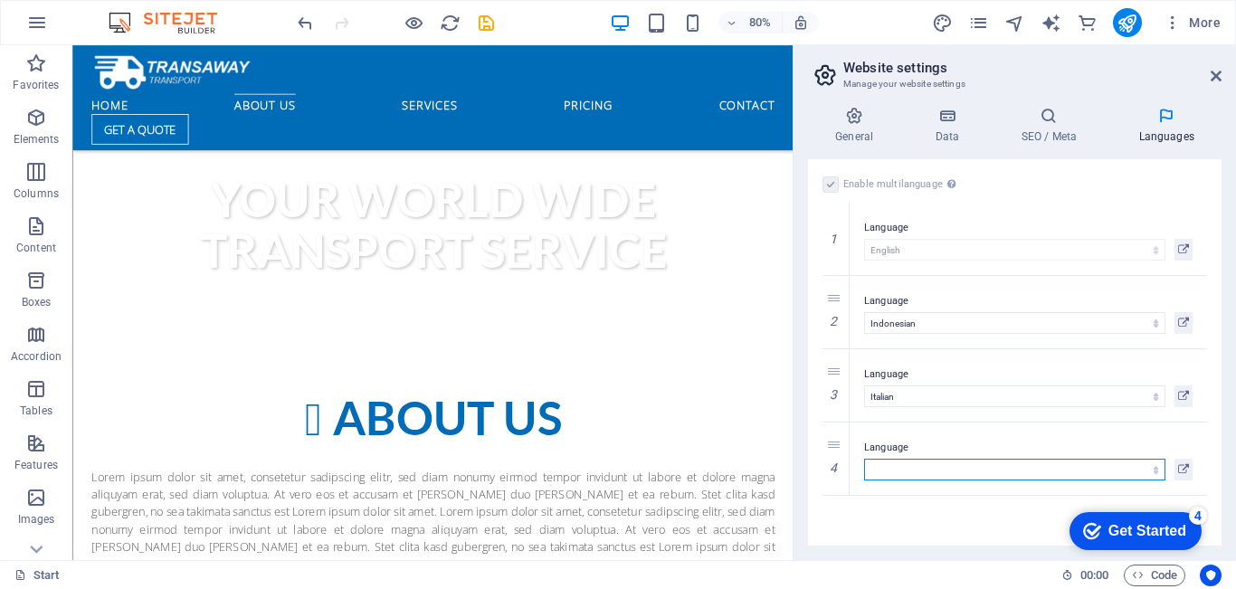
click at [934, 472] on select "Abkhazian Afar Afrikaans Akan Albanian Amharic Arabic Aragonese Armenian Assame…" at bounding box center [1014, 470] width 301 height 22
select select "30"
click at [864, 459] on select "Abkhazian Afar Afrikaans Akan Albanian Amharic Arabic Aragonese Armenian Assame…" at bounding box center [1014, 470] width 301 height 22
click at [0, 0] on icon at bounding box center [0, 0] width 0 height 0
select select
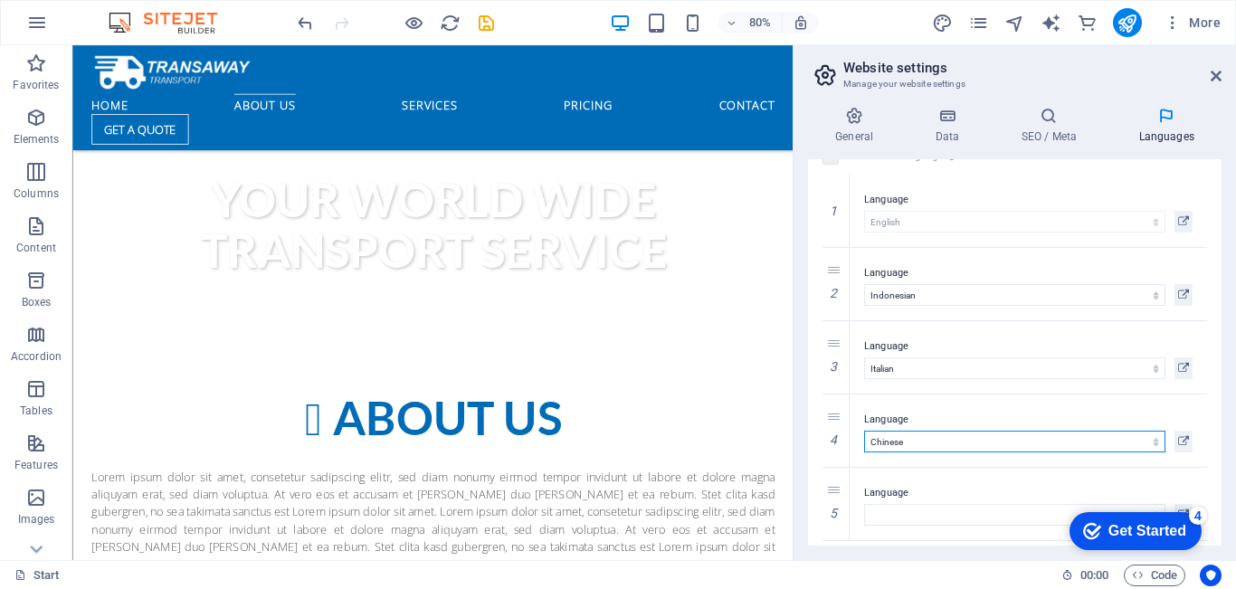
scroll to position [38, 0]
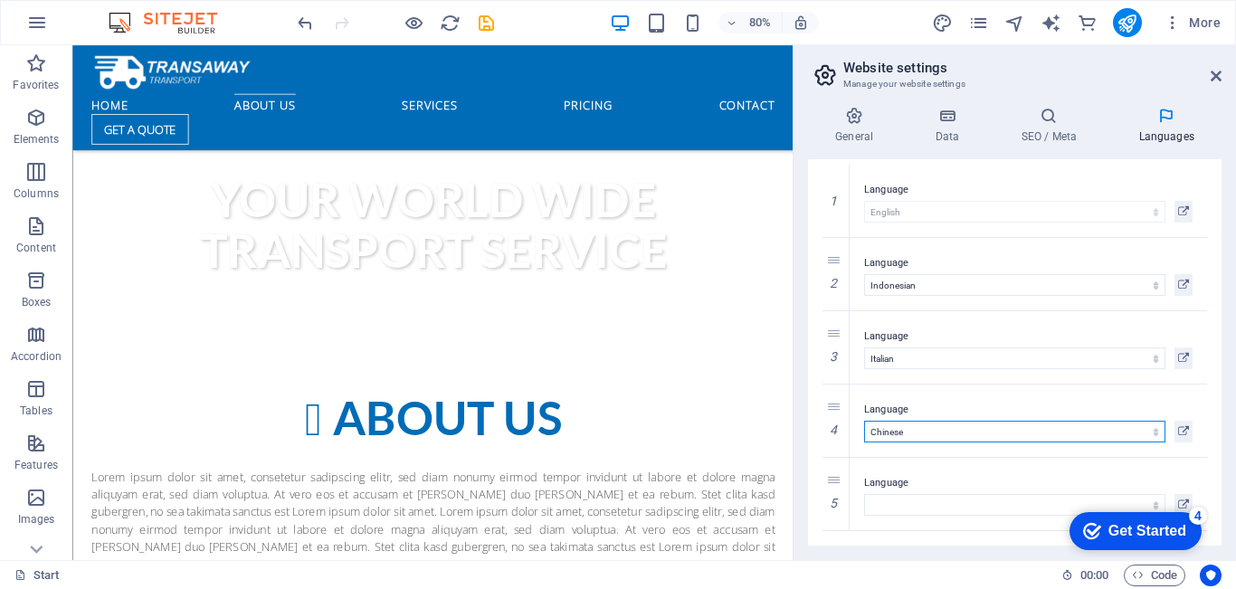
click at [0, 0] on icon at bounding box center [0, 0] width 0 height 0
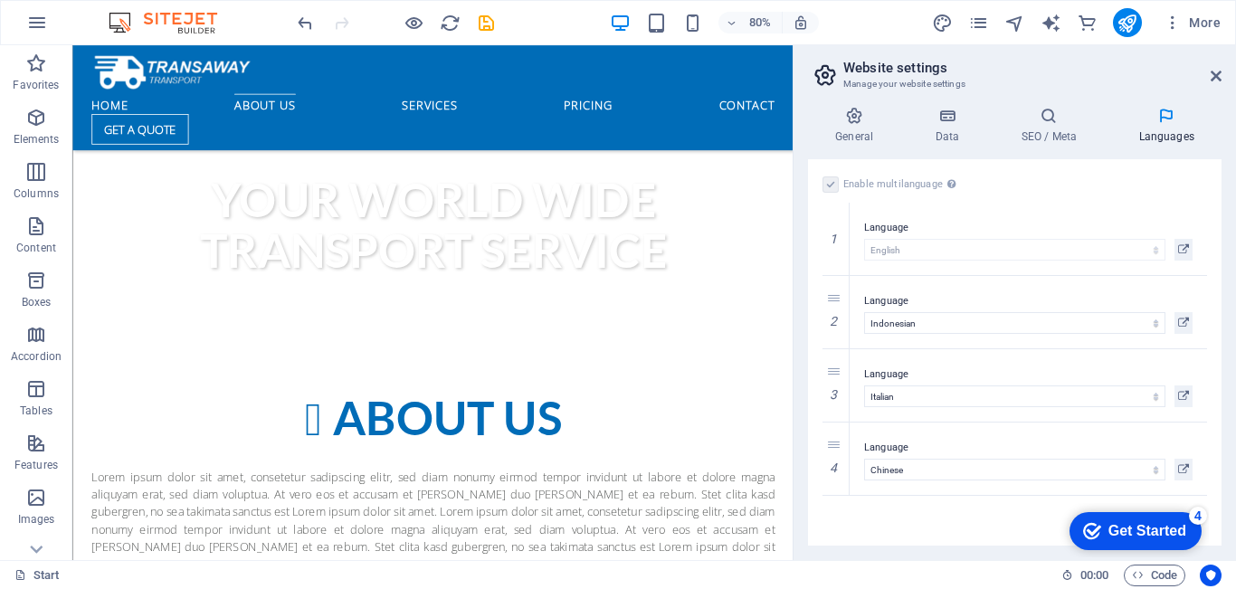
click at [1149, 524] on div "Get Started" at bounding box center [1148, 531] width 78 height 16
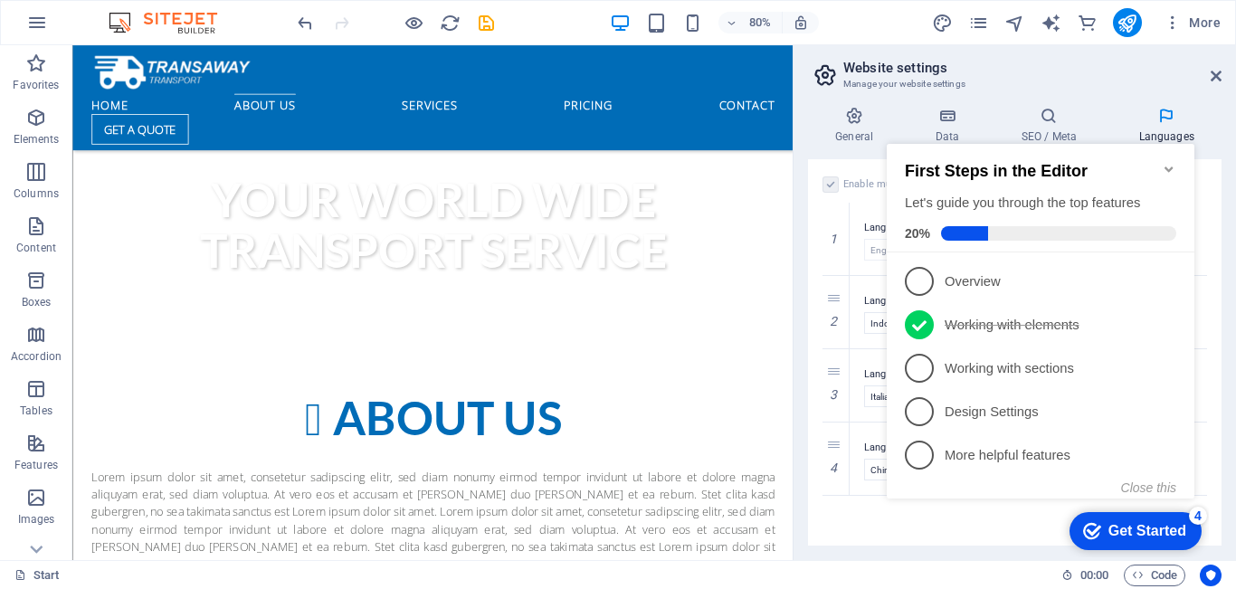
click at [920, 282] on span "1" at bounding box center [919, 281] width 29 height 29
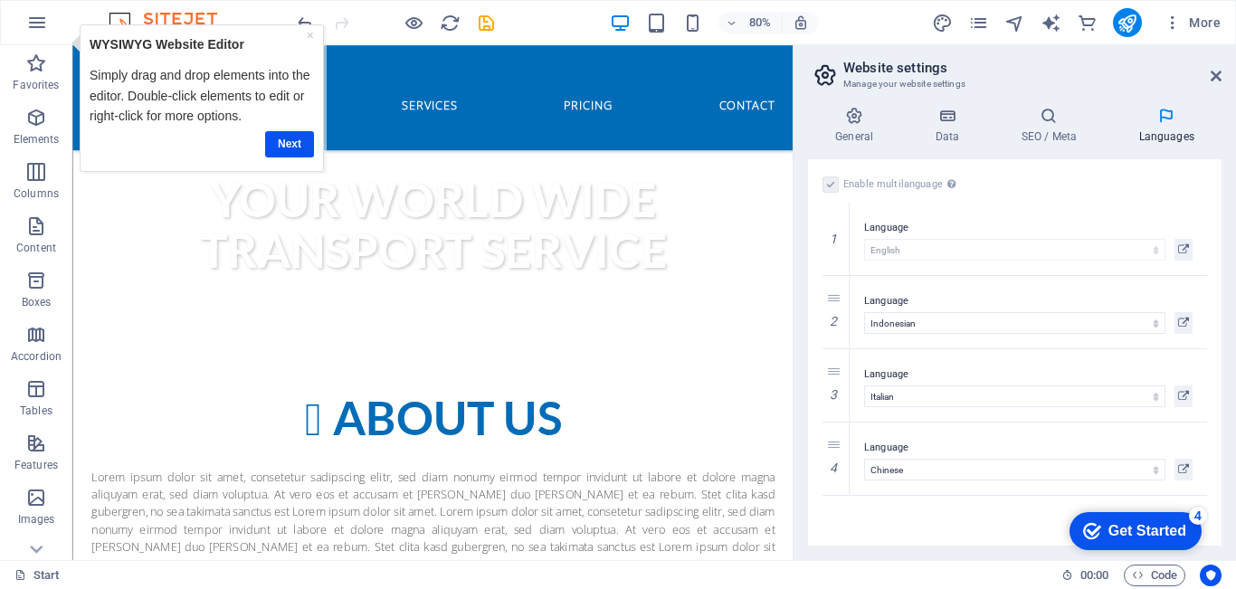
click at [1102, 530] on div "checkmark Get Started 4" at bounding box center [1134, 531] width 103 height 18
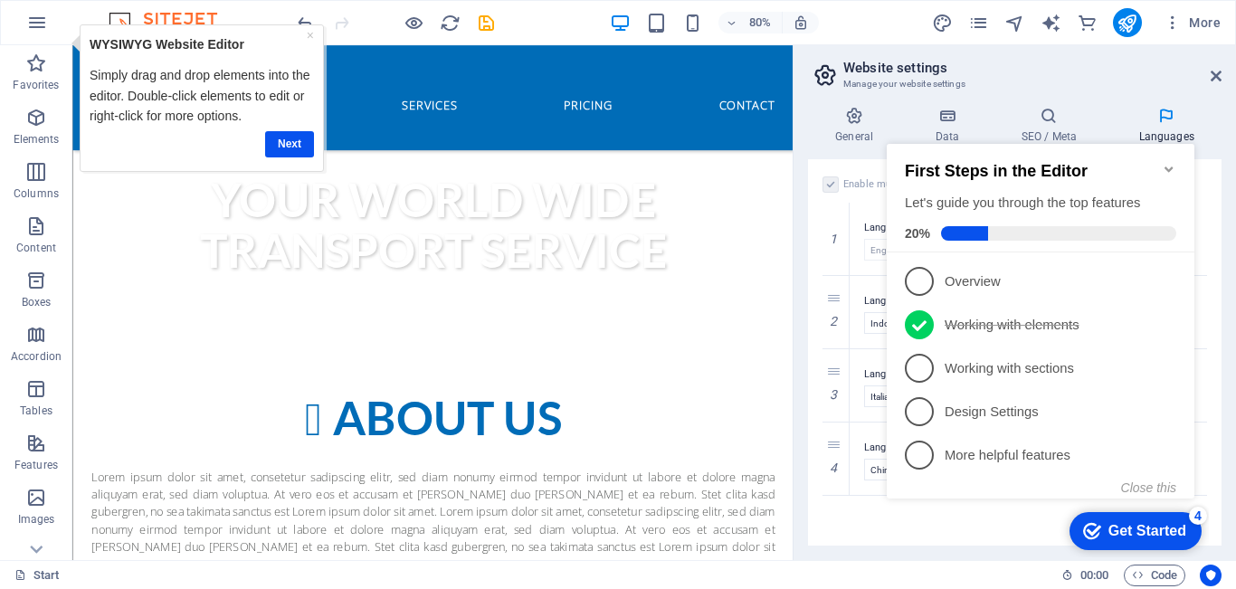
click at [281, 142] on link "Next" at bounding box center [288, 144] width 49 height 26
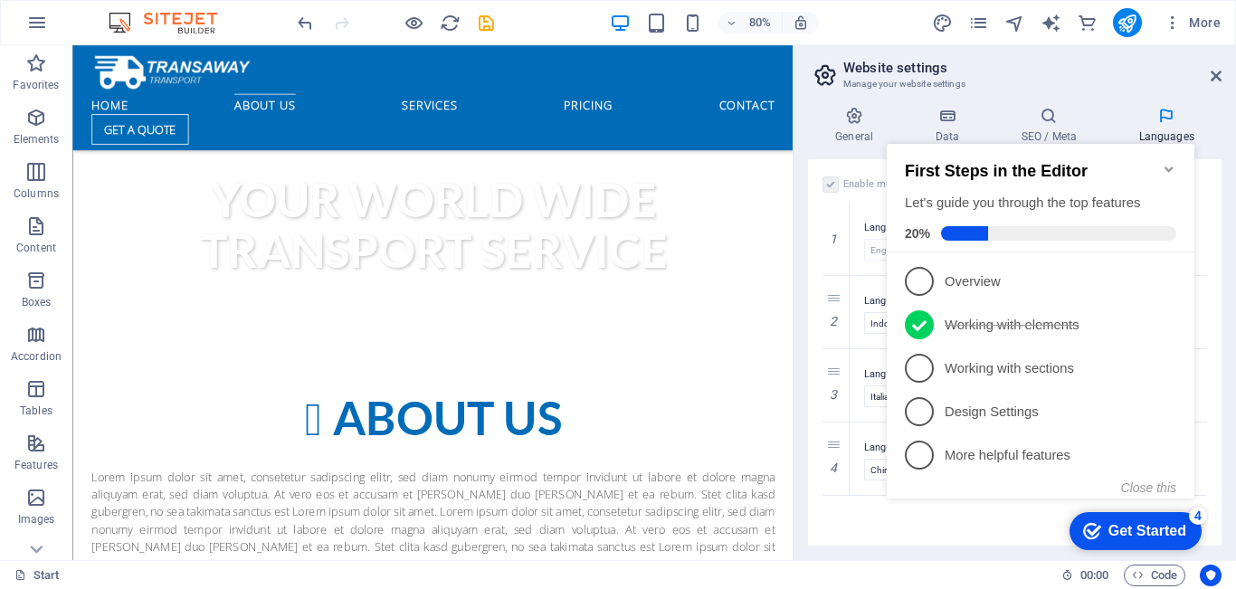
click at [921, 367] on span "3" at bounding box center [919, 368] width 29 height 29
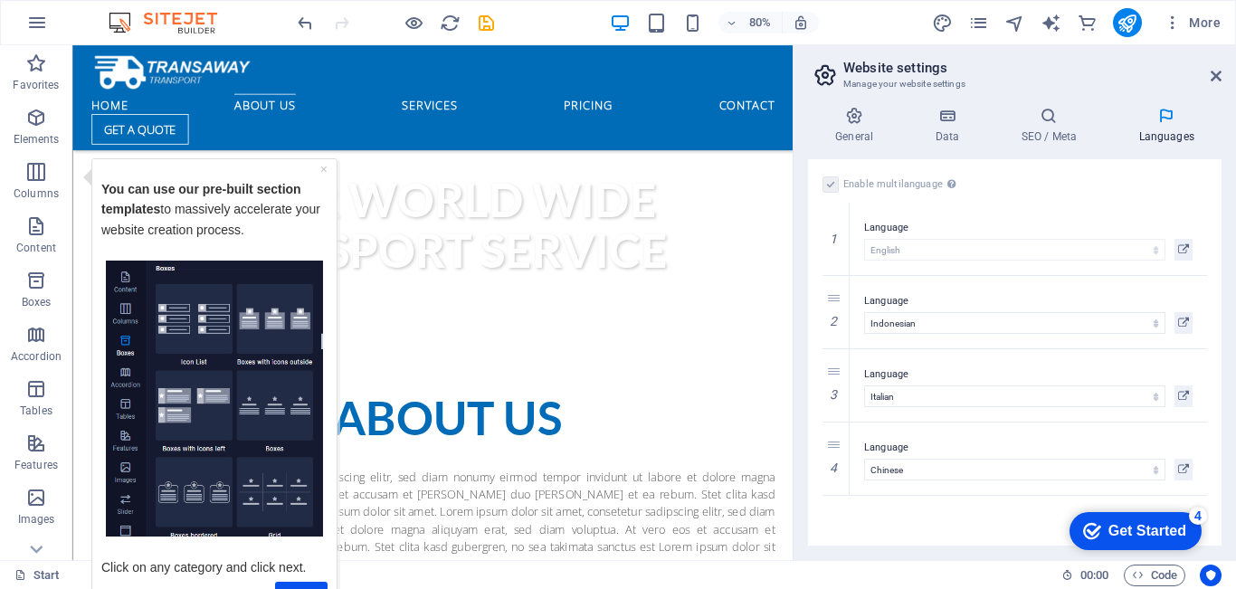
click at [864, 127] on h4 "General" at bounding box center [858, 126] width 100 height 38
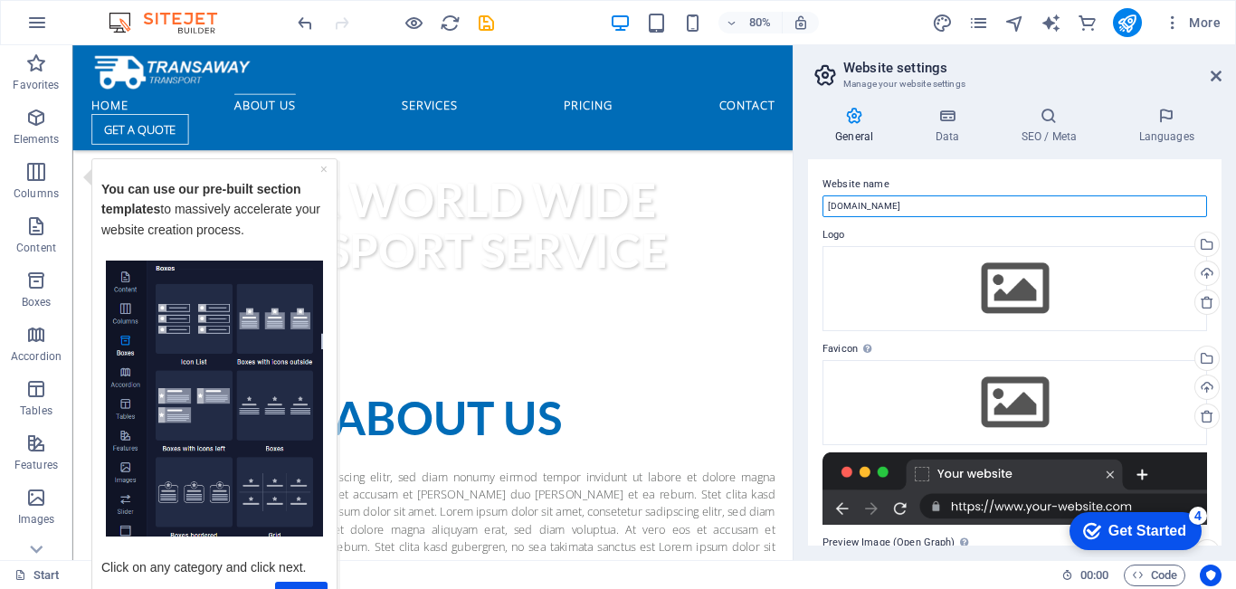
click at [963, 214] on input "[DOMAIN_NAME]" at bounding box center [1015, 207] width 385 height 22
click at [949, 120] on icon at bounding box center [947, 116] width 79 height 18
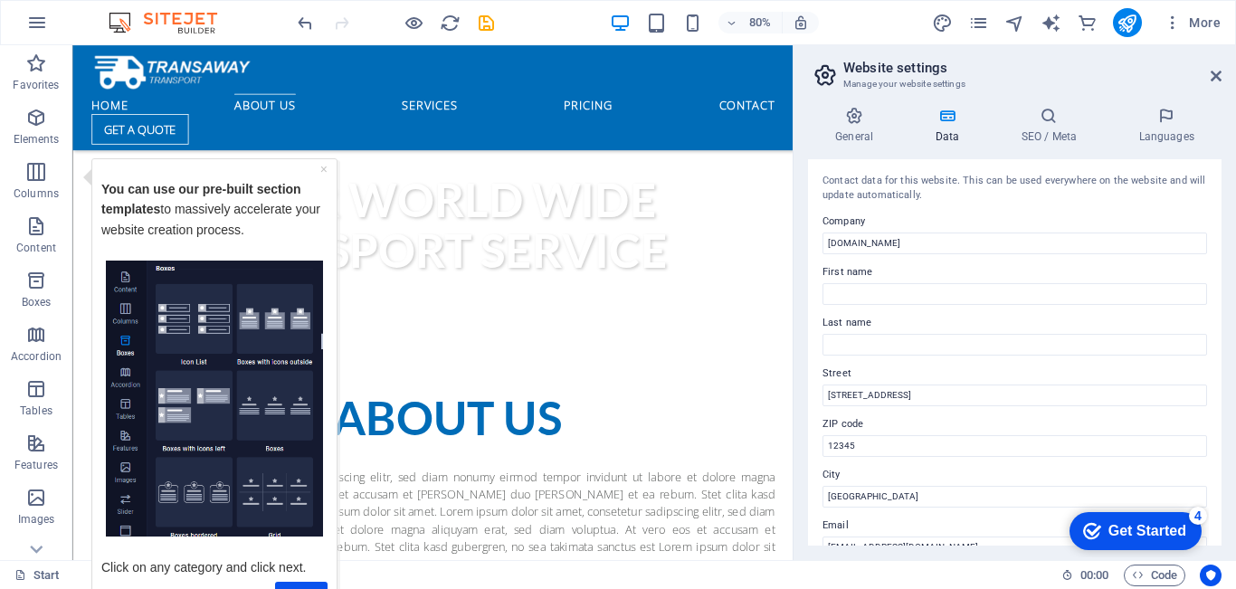
click at [850, 119] on icon at bounding box center [854, 116] width 92 height 18
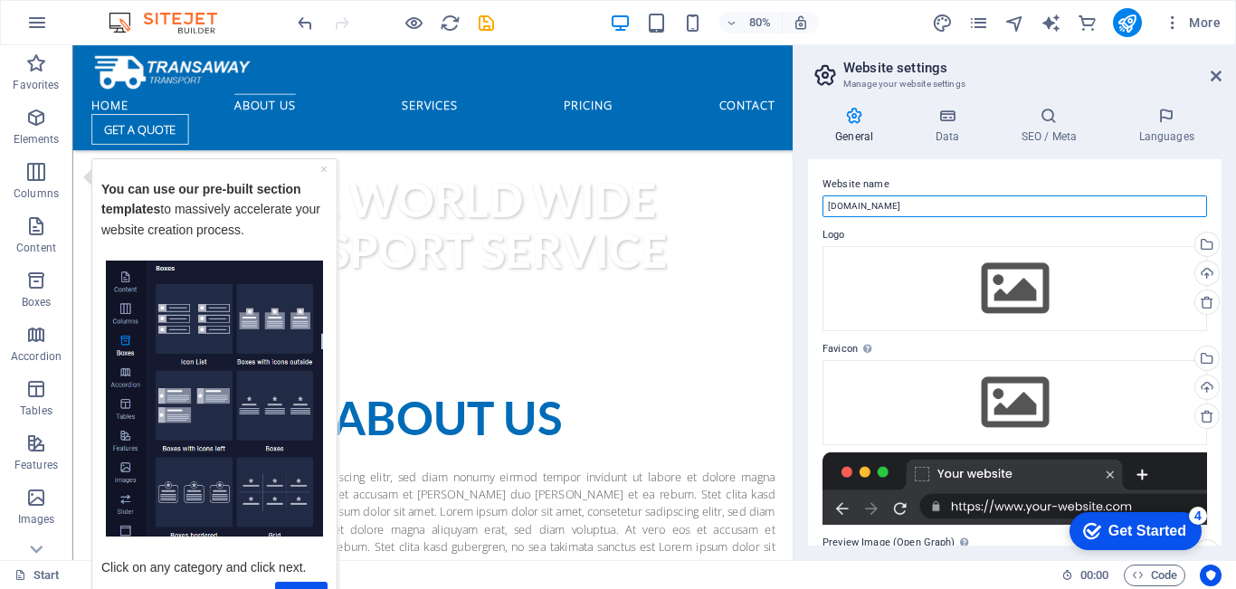
click at [968, 205] on input "[DOMAIN_NAME]" at bounding box center [1015, 207] width 385 height 22
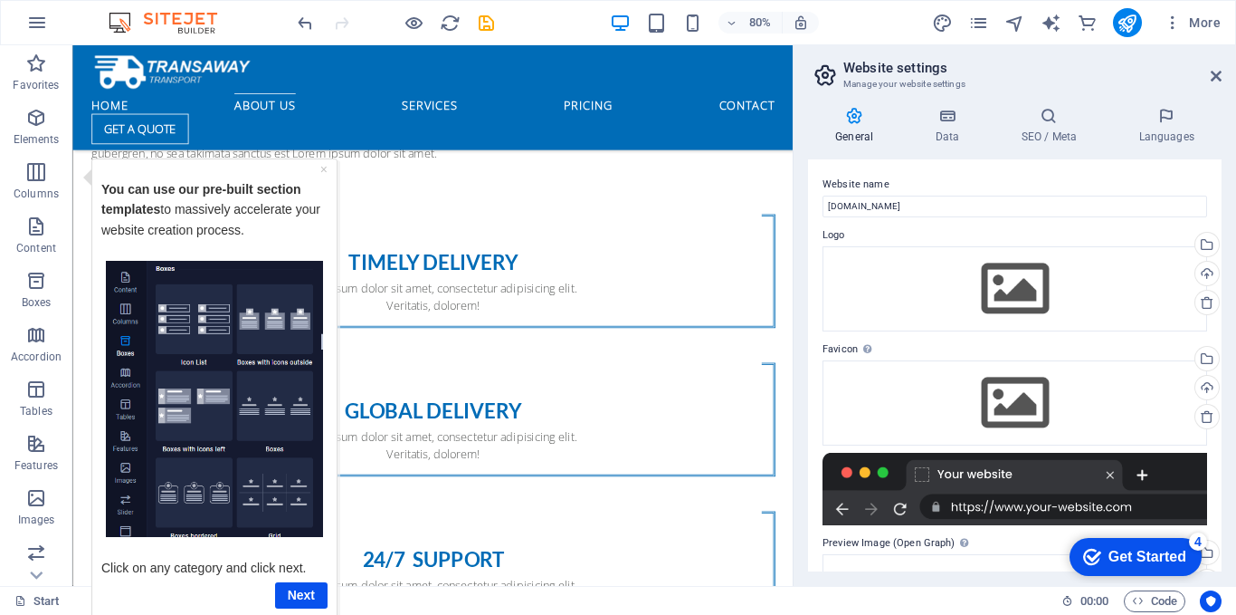
scroll to position [1510, 0]
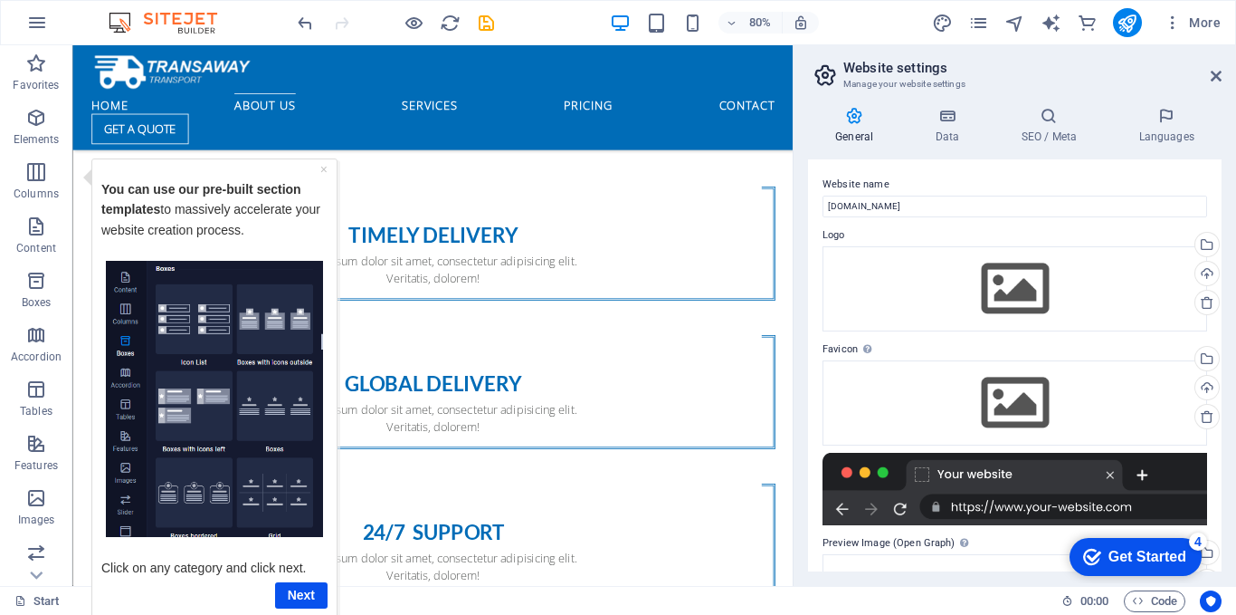
click at [838, 21] on div "80% More" at bounding box center [761, 22] width 934 height 29
click at [291, 588] on link "Next" at bounding box center [301, 594] width 52 height 26
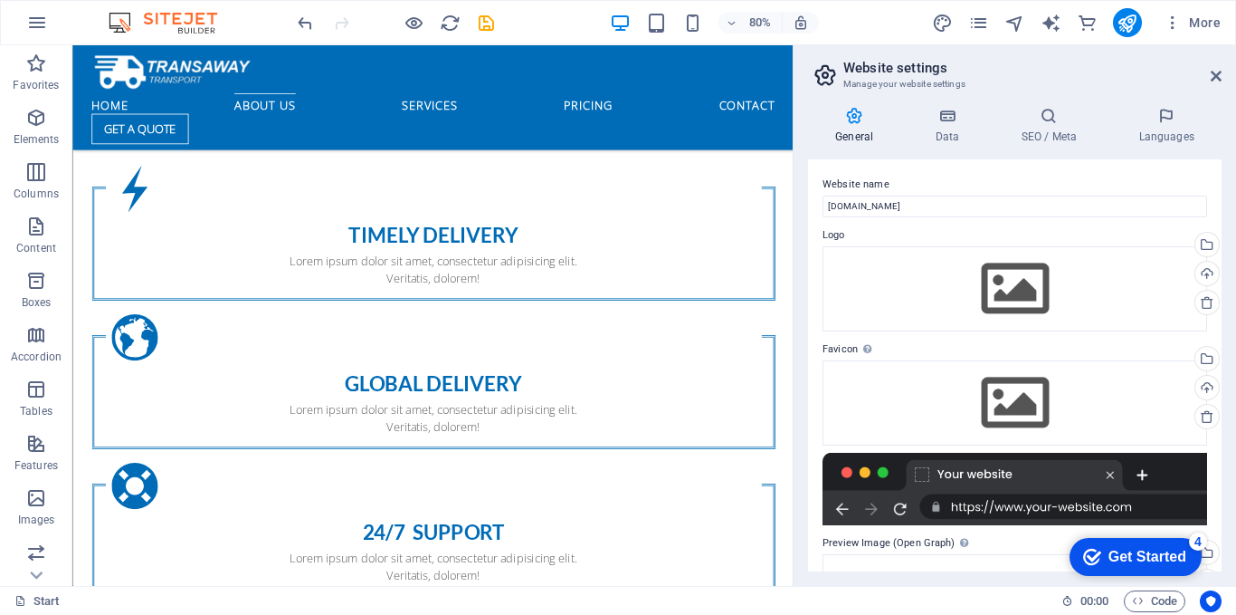
scroll to position [0, 0]
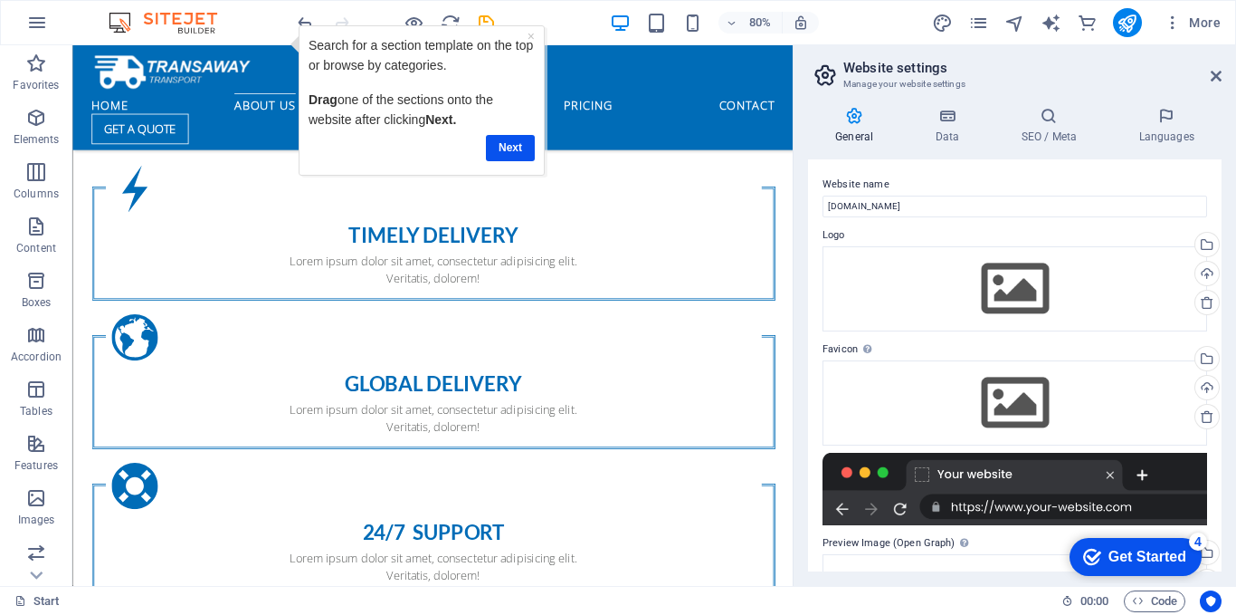
click at [521, 143] on link "Next" at bounding box center [509, 148] width 49 height 26
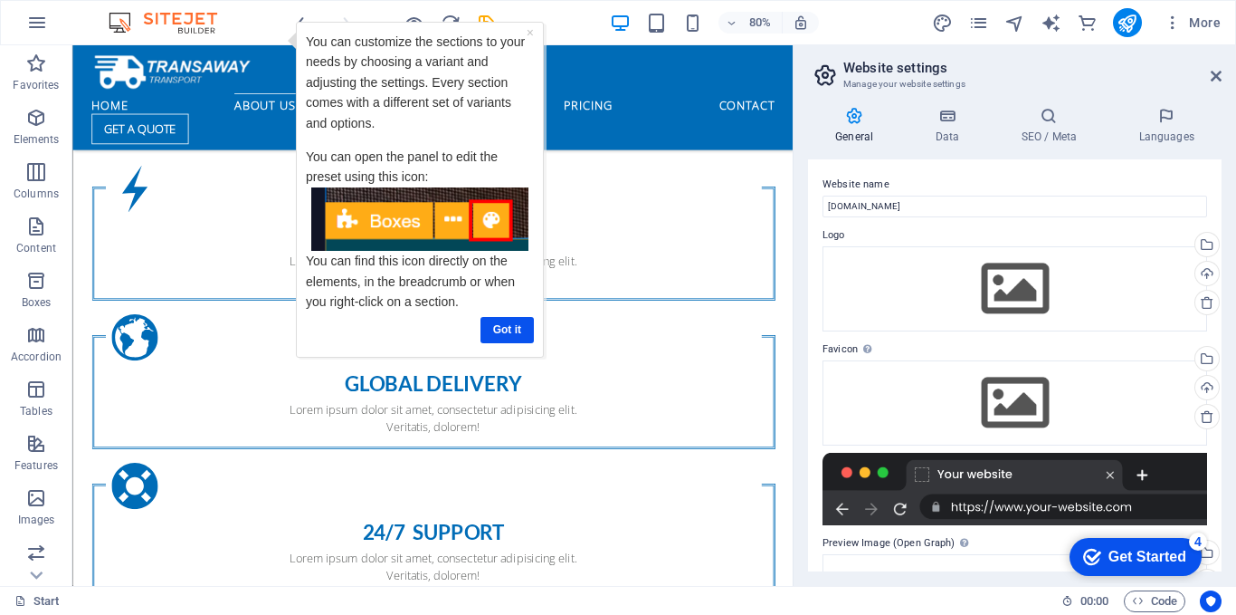
click at [501, 325] on link "Got it" at bounding box center [507, 330] width 53 height 26
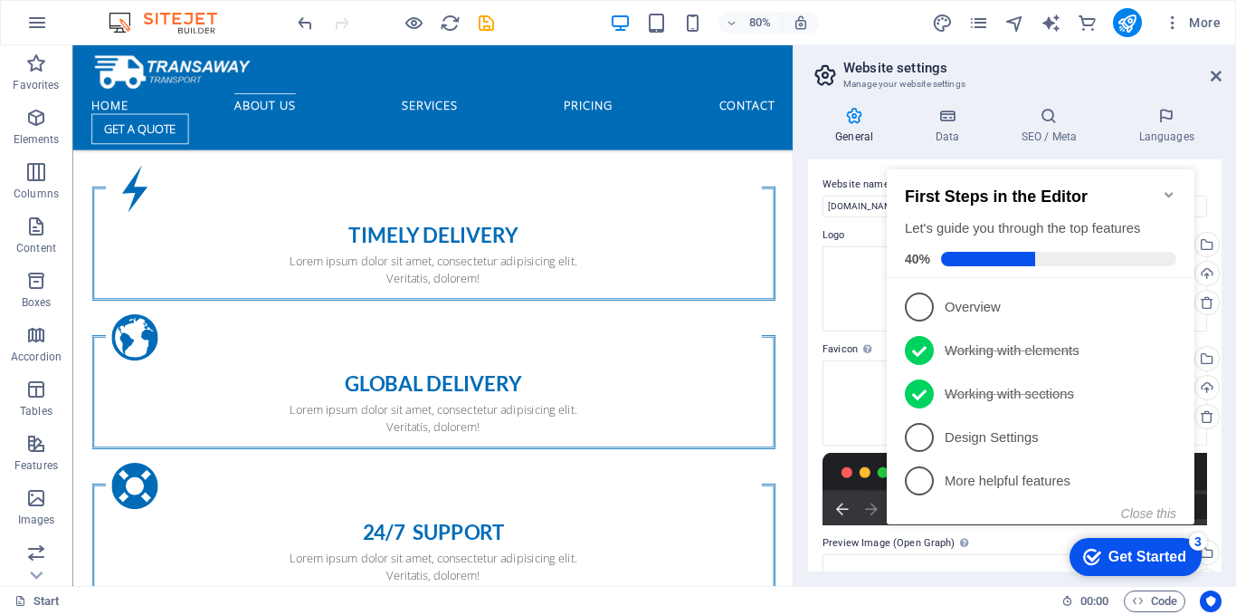
click at [921, 433] on span "4" at bounding box center [919, 437] width 29 height 29
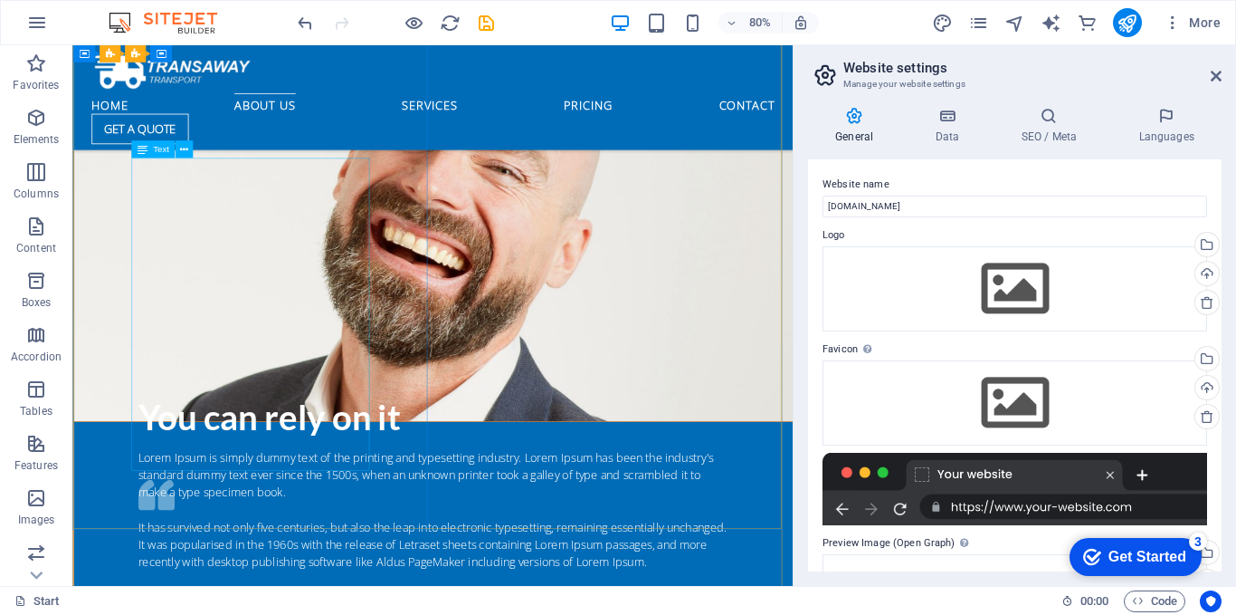
scroll to position [1984, 0]
